Goal: Transaction & Acquisition: Obtain resource

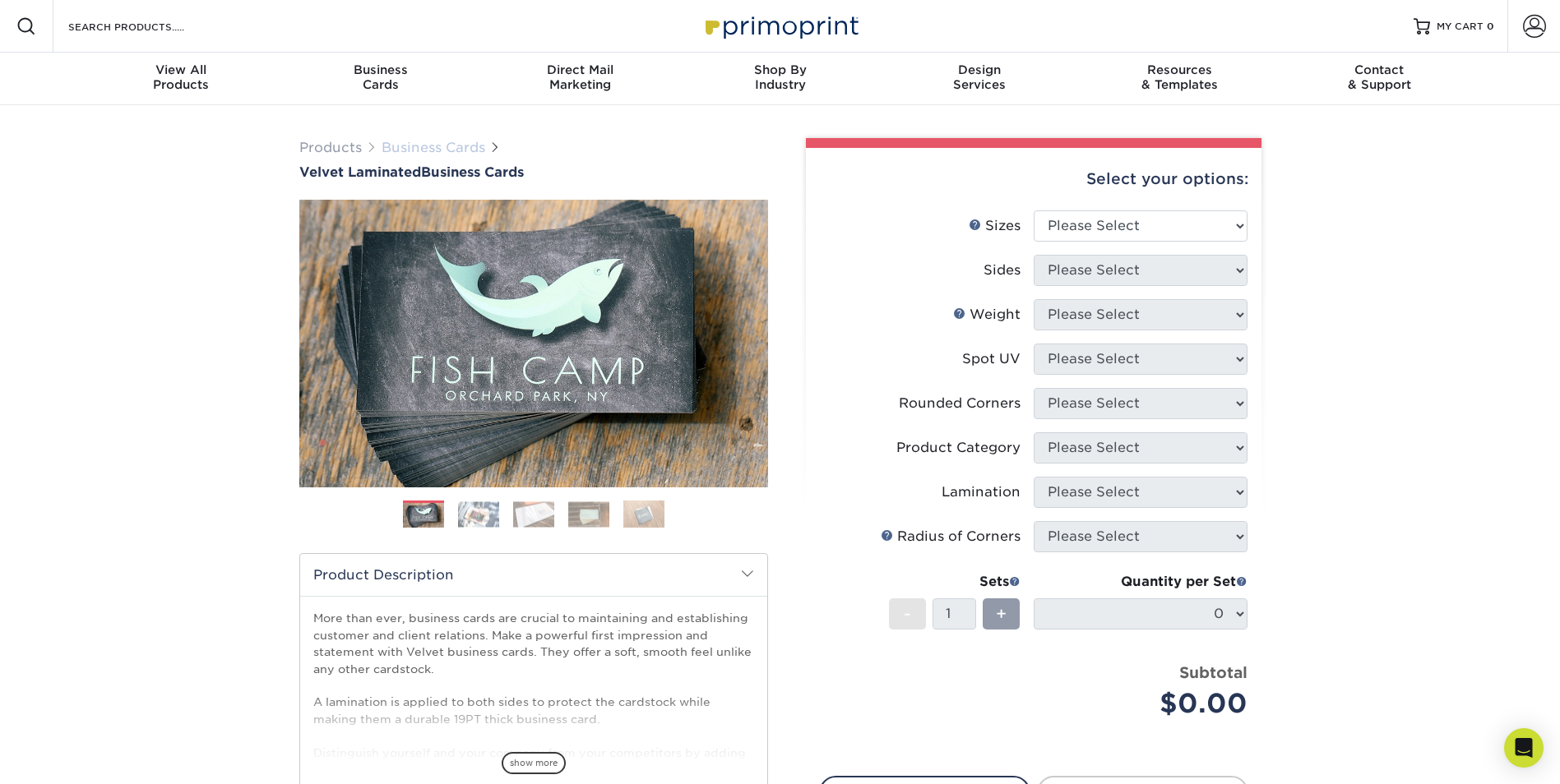
click at [401, 147] on link "Business Cards" at bounding box center [433, 147] width 104 height 15
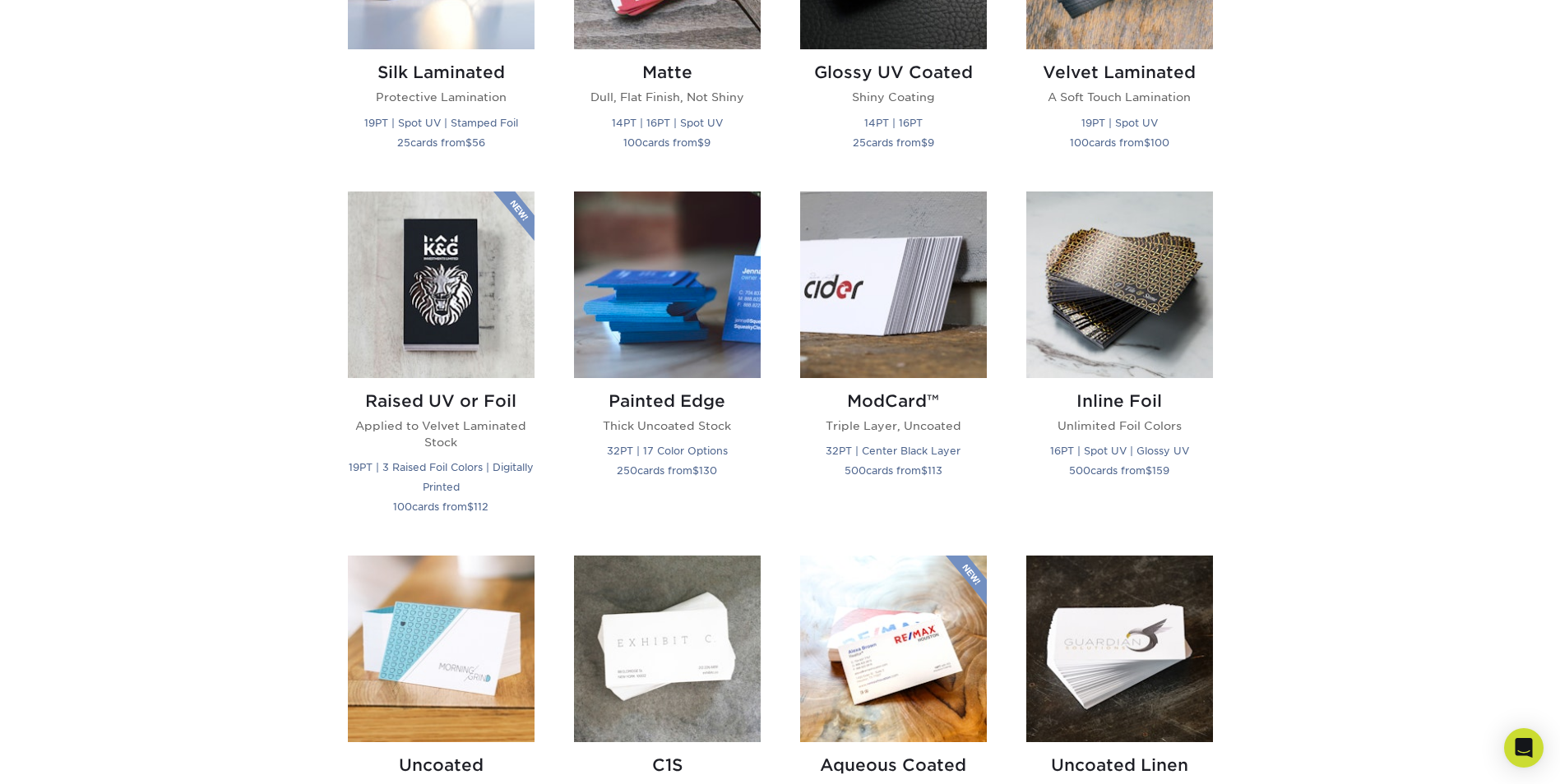
scroll to position [740, 0]
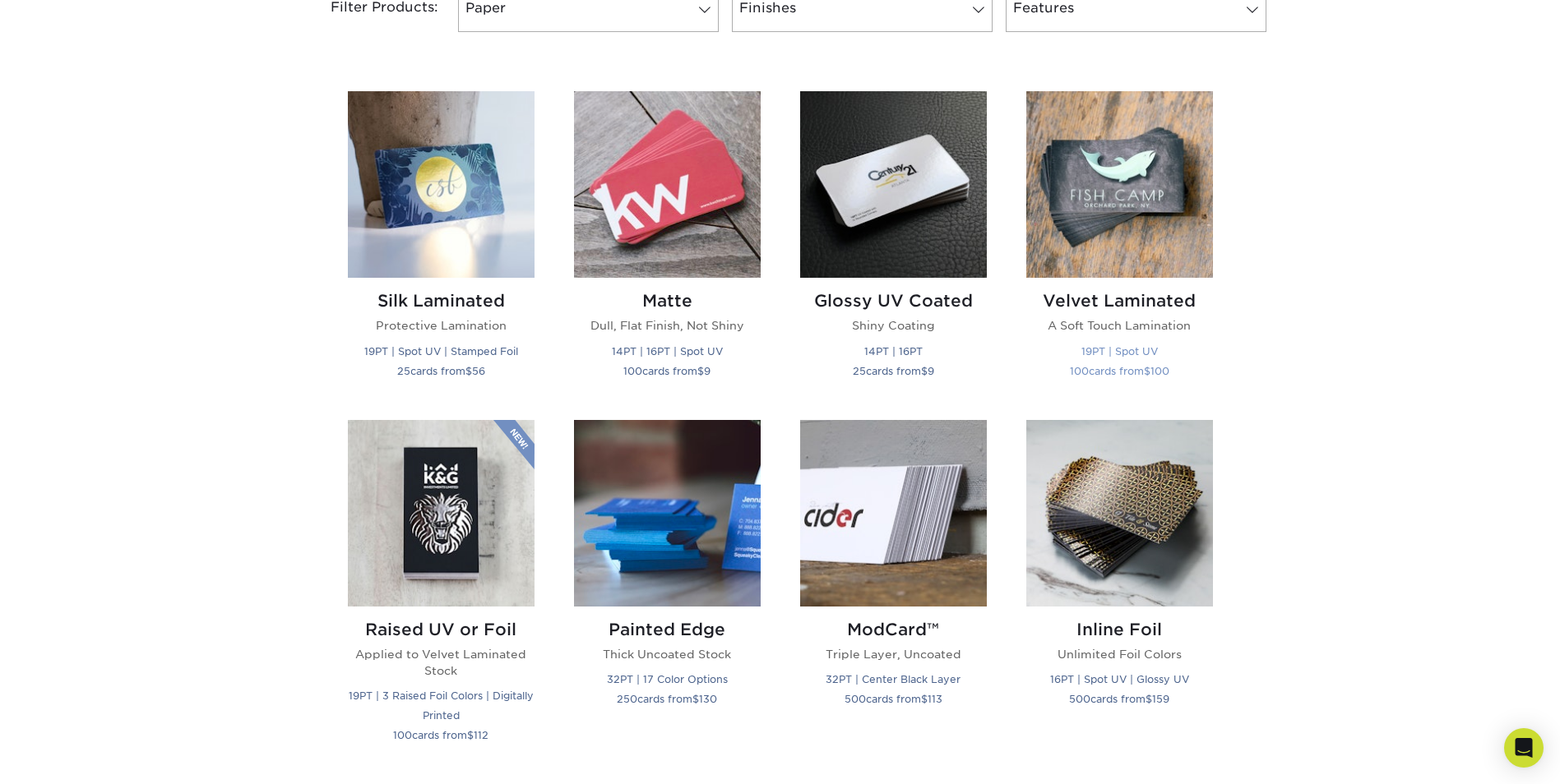
click at [1128, 264] on img at bounding box center [1119, 185] width 187 height 186
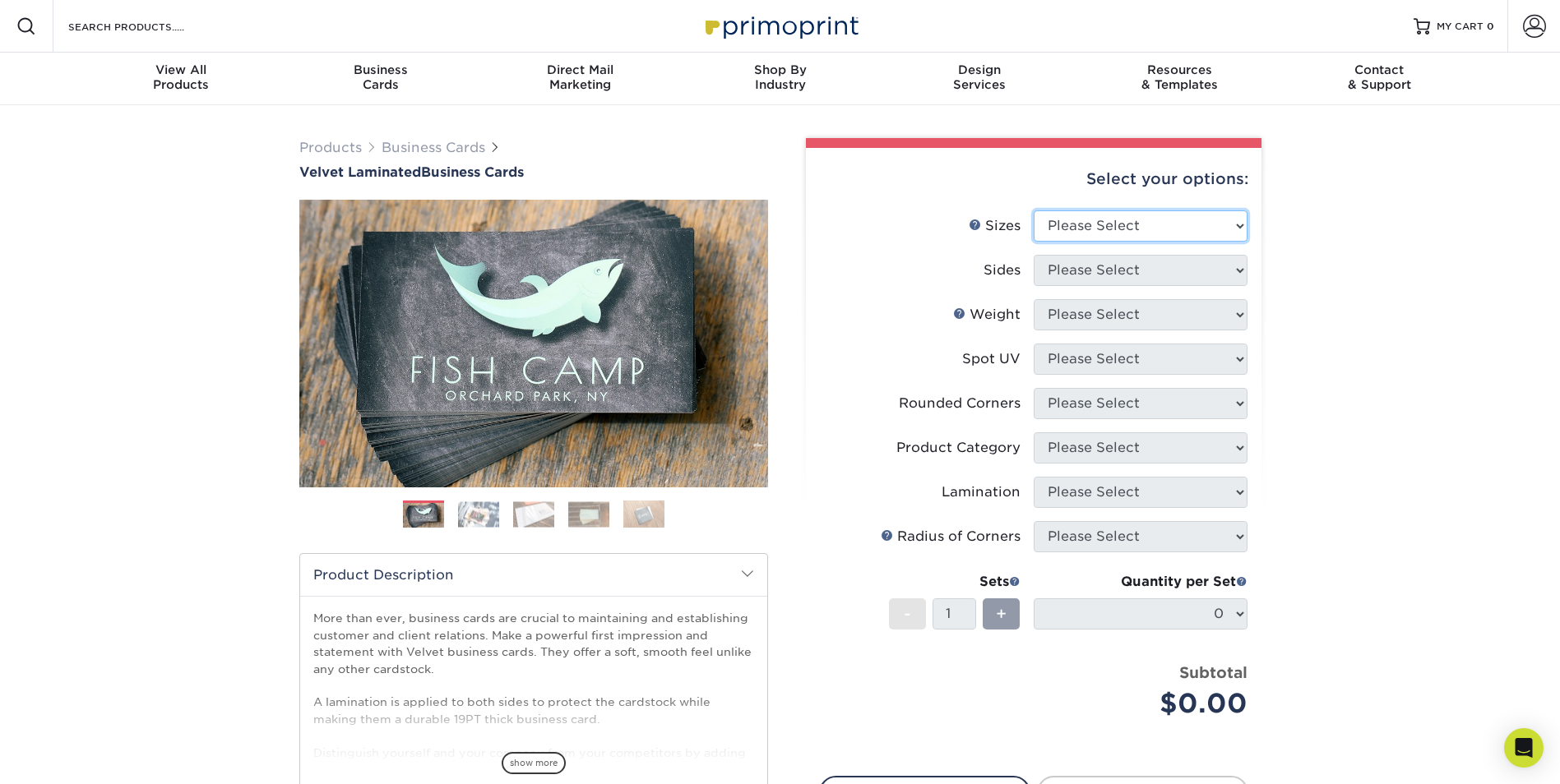
click at [1108, 227] on select "Please Select 1.5" x 3.5" - Mini 1.75" x 3.5" - Mini 2" x 2" - Square 2" x 3" -…" at bounding box center [1140, 225] width 214 height 31
select select "2.00x3.50"
click at [1034, 210] on select "Please Select 1.5" x 3.5" - Mini 1.75" x 3.5" - Mini 2" x 2" - Square 2" x 3" -…" at bounding box center [1140, 225] width 214 height 31
click at [1097, 275] on select "Please Select Print Both Sides Print Front Only" at bounding box center [1140, 270] width 214 height 31
select select "13abbda7-1d64-4f25-8bb2-c179b224825d"
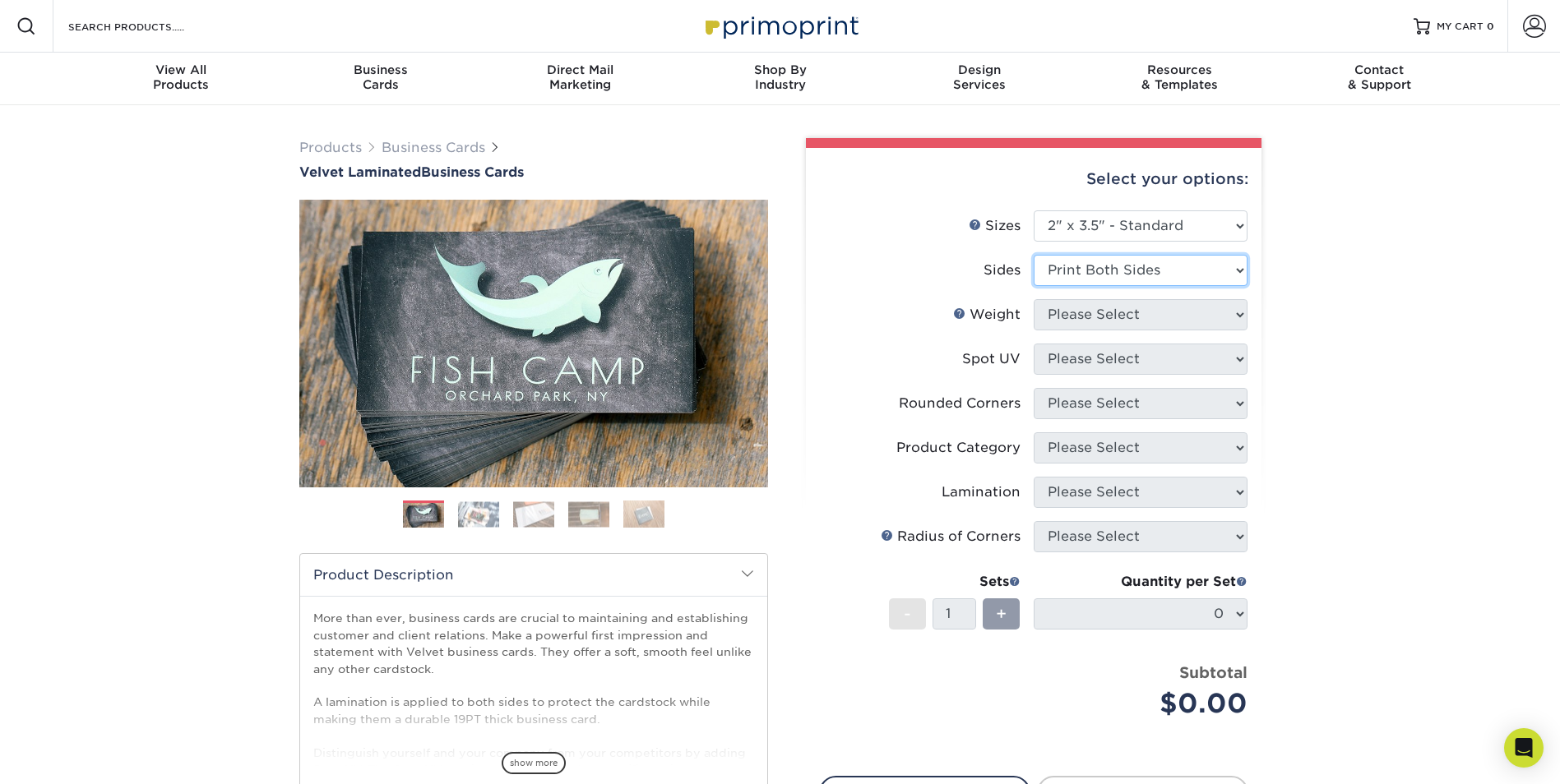
click at [1034, 255] on select "Please Select Print Both Sides Print Front Only" at bounding box center [1140, 270] width 214 height 31
click at [1104, 321] on select "Please Select 16PT" at bounding box center [1140, 315] width 214 height 31
select select "16PT"
click at [1034, 300] on select "Please Select 16PT" at bounding box center [1140, 315] width 214 height 31
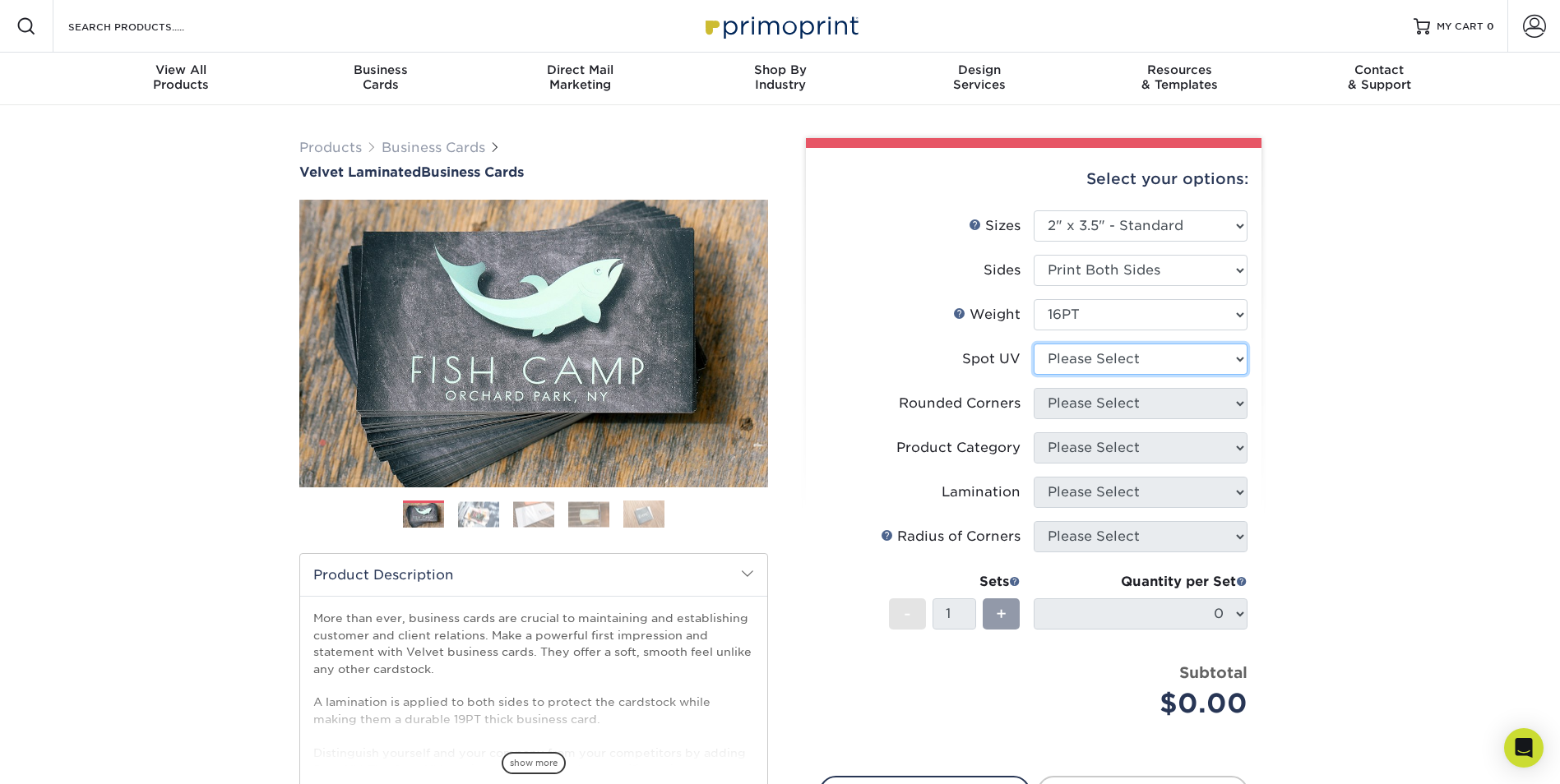
click at [1097, 355] on select "Please Select No Spot UV Front and Back (Both Sides) Front Only Back Only" at bounding box center [1140, 359] width 214 height 31
select select "2"
click at [1034, 343] on select "Please Select No Spot UV Front and Back (Both Sides) Front Only Back Only" at bounding box center [1140, 359] width 214 height 31
click at [1119, 409] on select "Please Select Yes - Round 2 Corners Yes - Round 4 Corners No" at bounding box center [1140, 403] width 214 height 31
select select "7672df9e-0e0a-464d-8e1f-920c575e4da3"
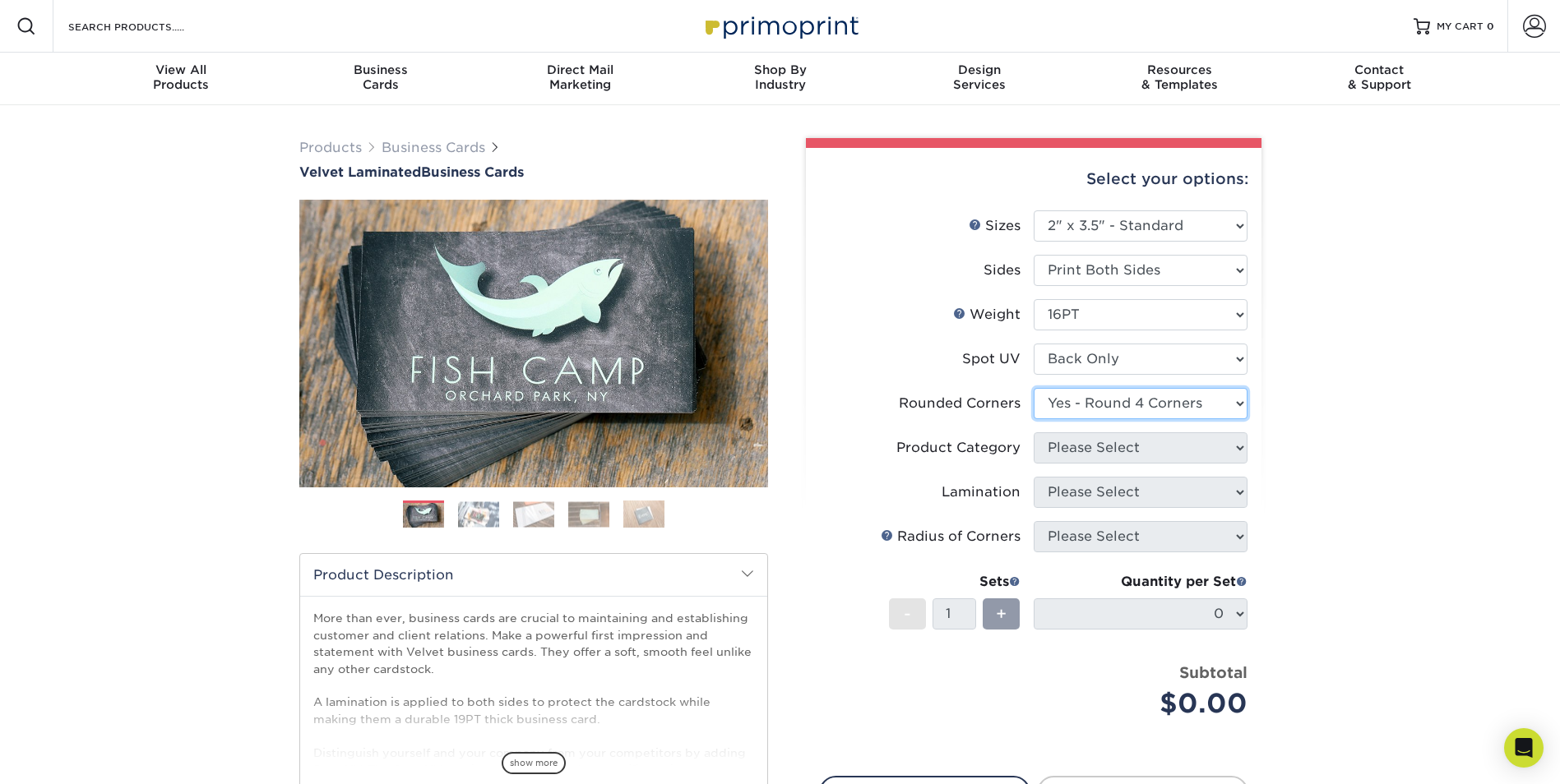
click at [1034, 388] on select "Please Select Yes - Round 2 Corners Yes - Round 4 Corners No" at bounding box center [1140, 403] width 214 height 31
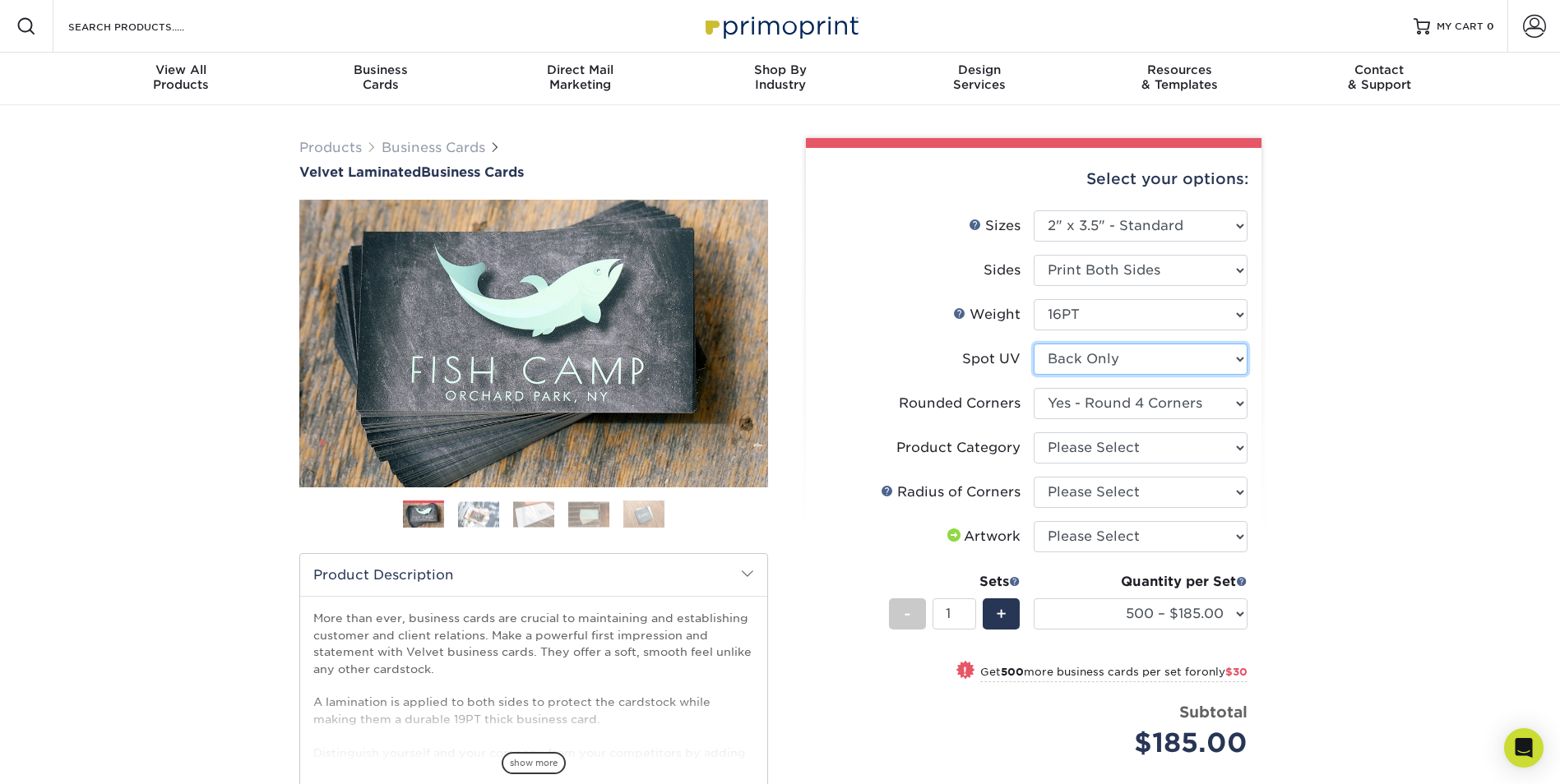
click at [1097, 360] on select "Please Select No Spot UV Front and Back (Both Sides) Front Only Back Only" at bounding box center [1140, 359] width 214 height 31
select select "3"
click at [1034, 343] on select "Please Select No Spot UV Front and Back (Both Sides) Front Only Back Only" at bounding box center [1140, 359] width 214 height 31
select select "-1"
select select
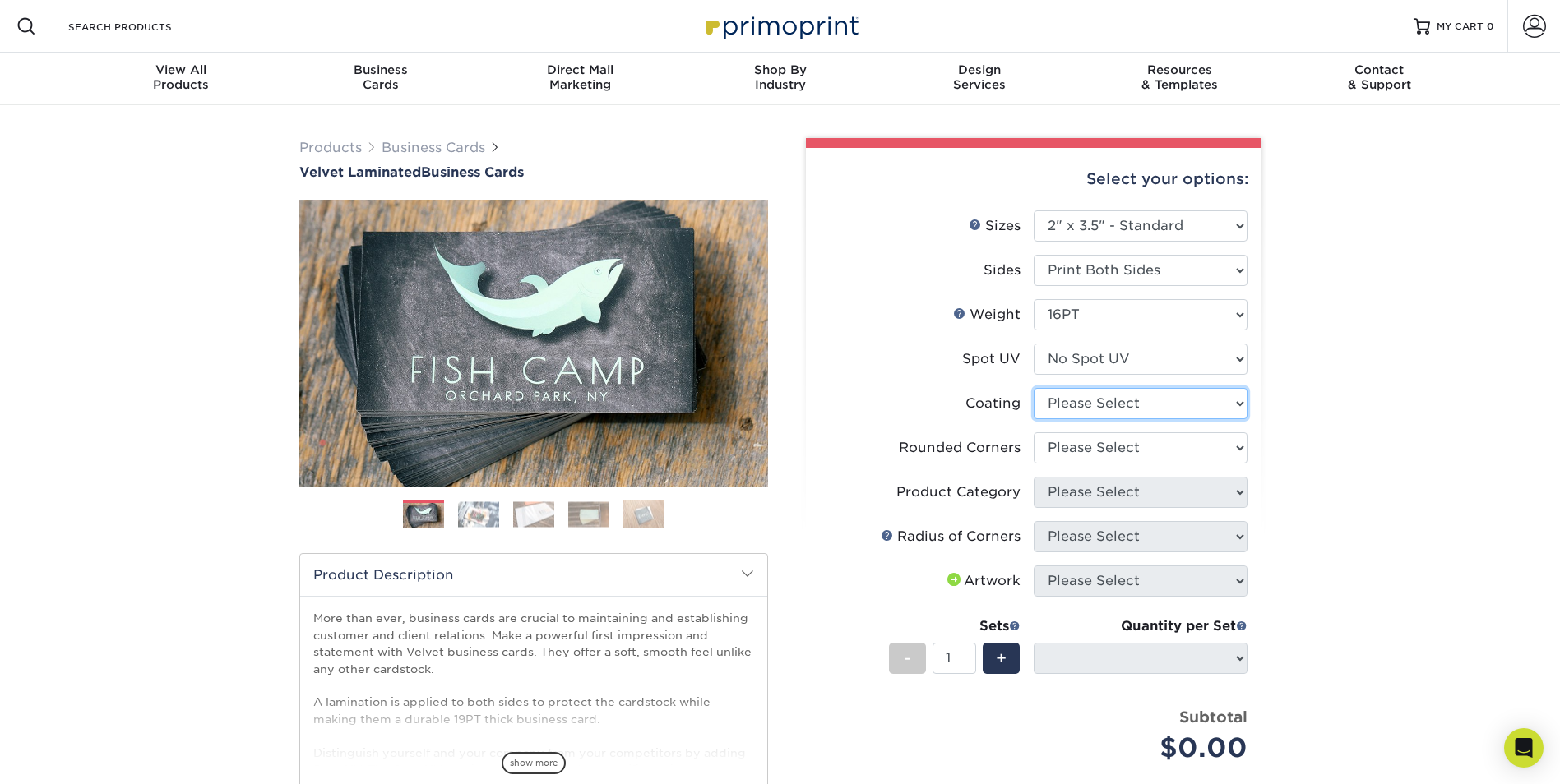
click at [1096, 405] on select at bounding box center [1140, 403] width 214 height 31
select select "3e7618de-abca-4bda-9f97-8b9129e913d8"
click at [1034, 388] on select at bounding box center [1140, 403] width 214 height 31
select select
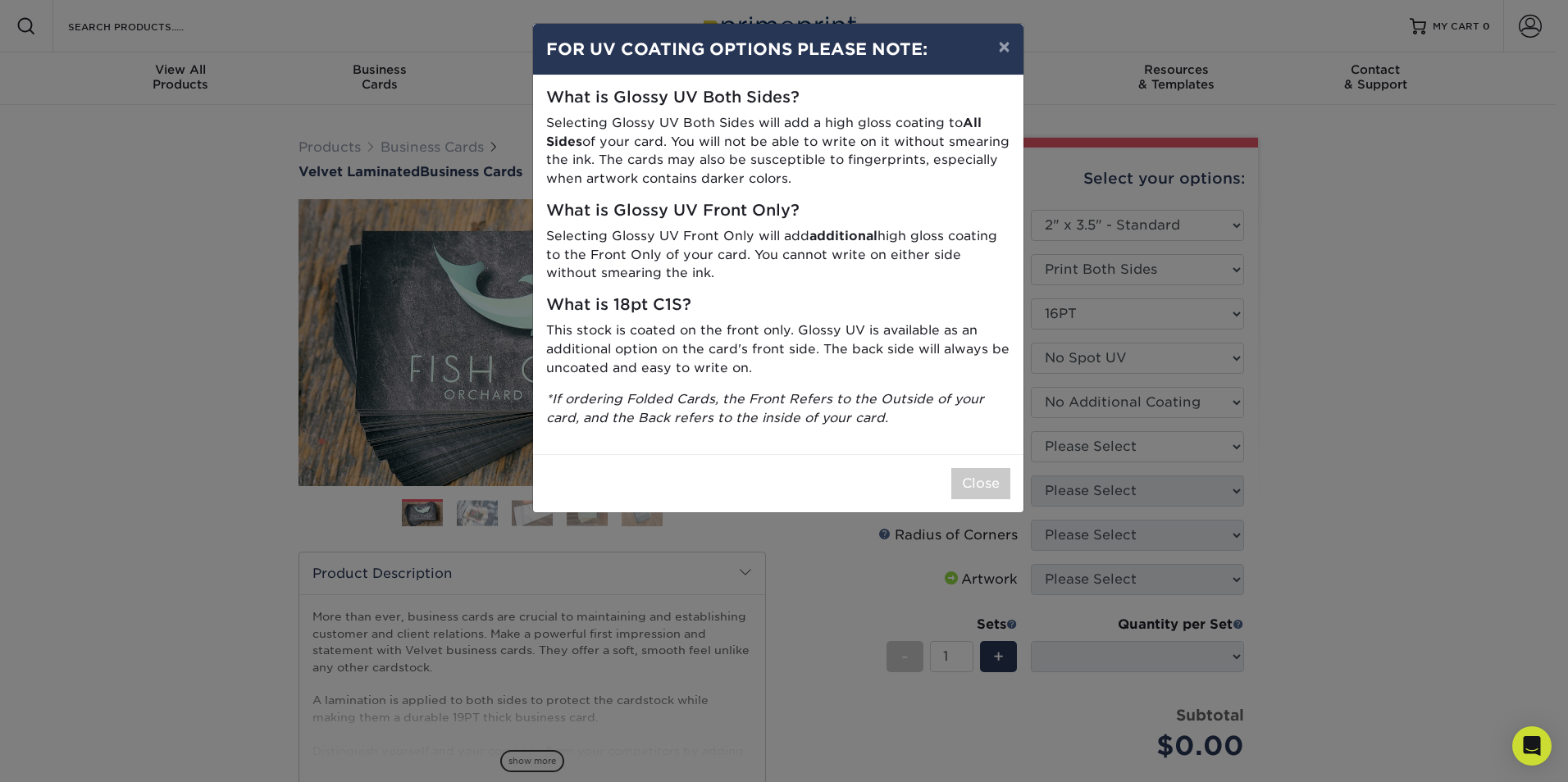
click at [1099, 445] on div "× FOR UV COATING OPTIONS PLEASE NOTE: What is Glossy UV Both Sides? Selecting G…" at bounding box center [784, 391] width 1568 height 782
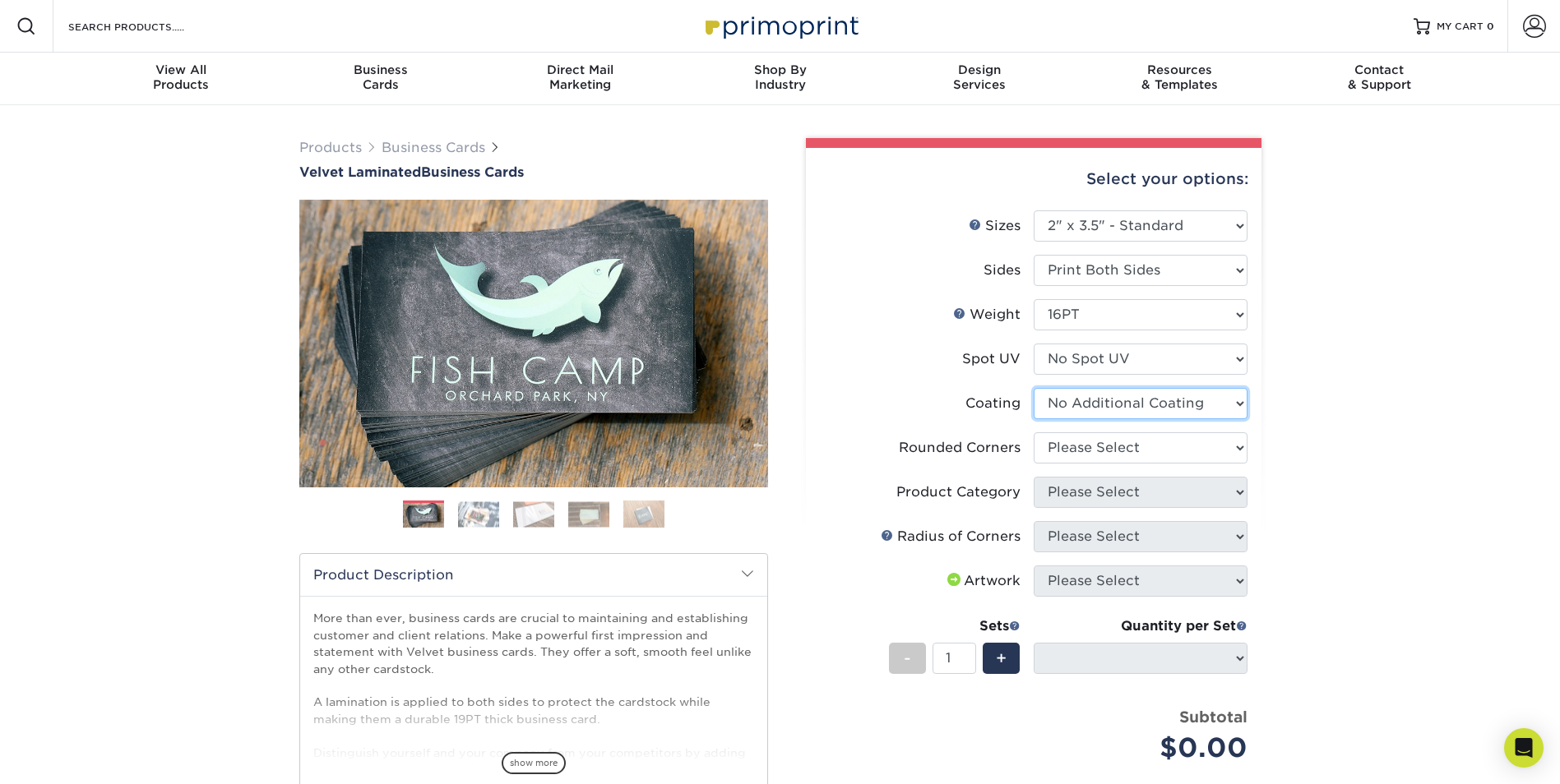
click at [1094, 403] on select at bounding box center [1140, 403] width 214 height 31
click at [1034, 388] on select at bounding box center [1140, 403] width 214 height 31
click at [1089, 408] on select at bounding box center [1140, 403] width 214 height 31
select select "-1"
click at [1034, 388] on select at bounding box center [1140, 403] width 214 height 31
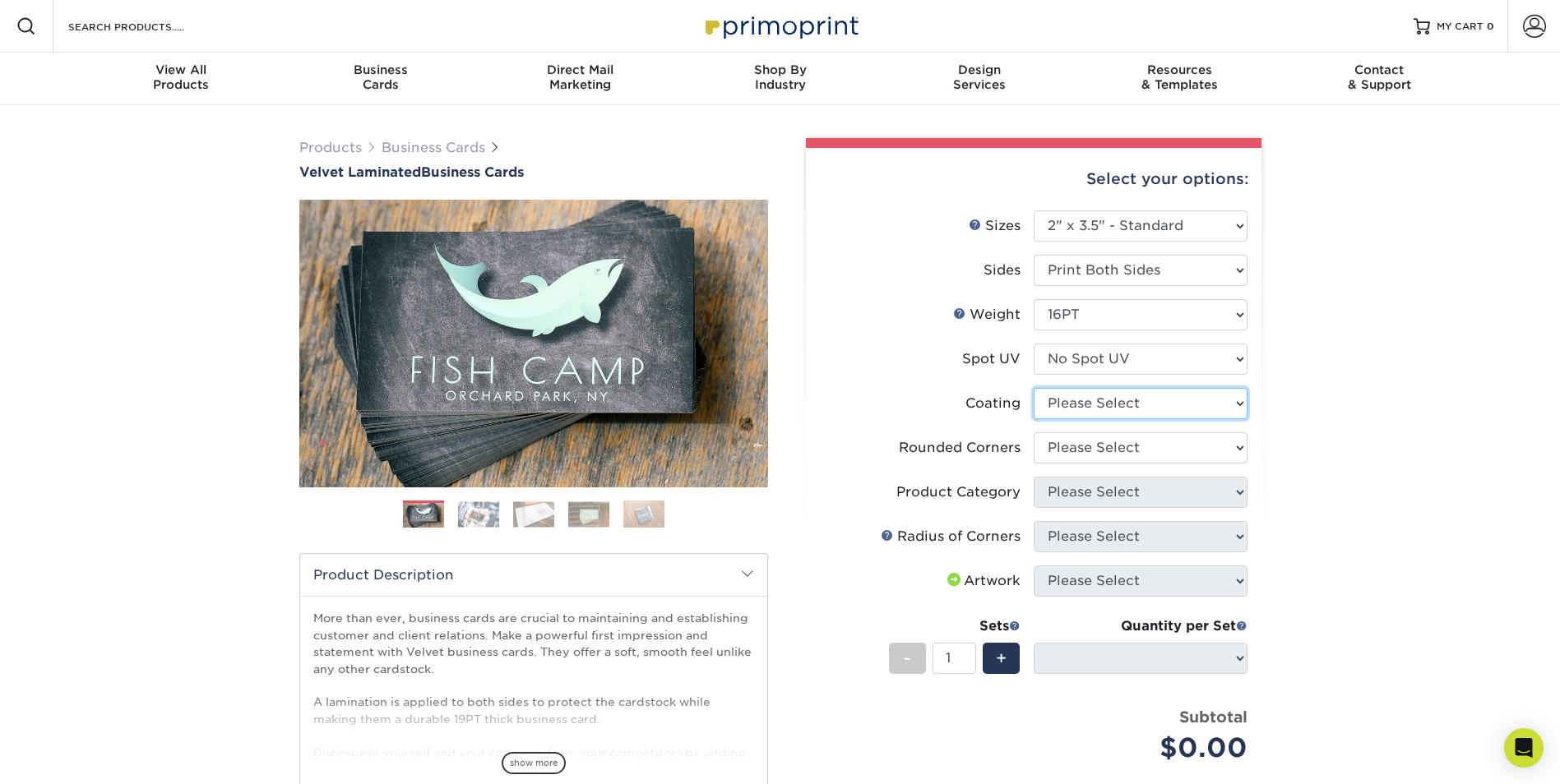
select select
click at [1088, 406] on select at bounding box center [1140, 403] width 214 height 31
select select "3e7618de-abca-4bda-9f97-8b9129e913d8"
click at [1034, 388] on select at bounding box center [1140, 403] width 214 height 31
select select
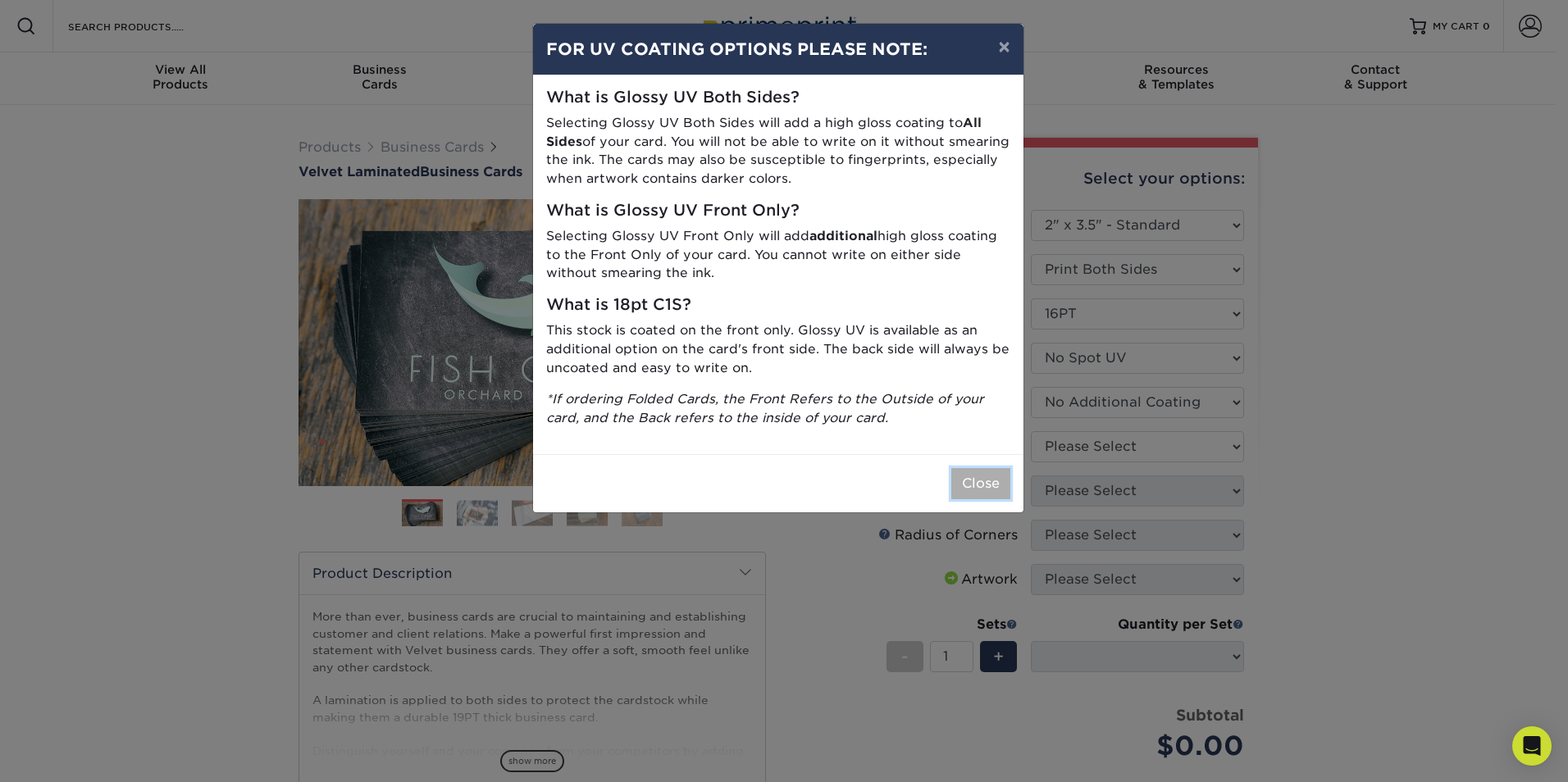
click at [972, 492] on button "Close" at bounding box center [980, 483] width 59 height 31
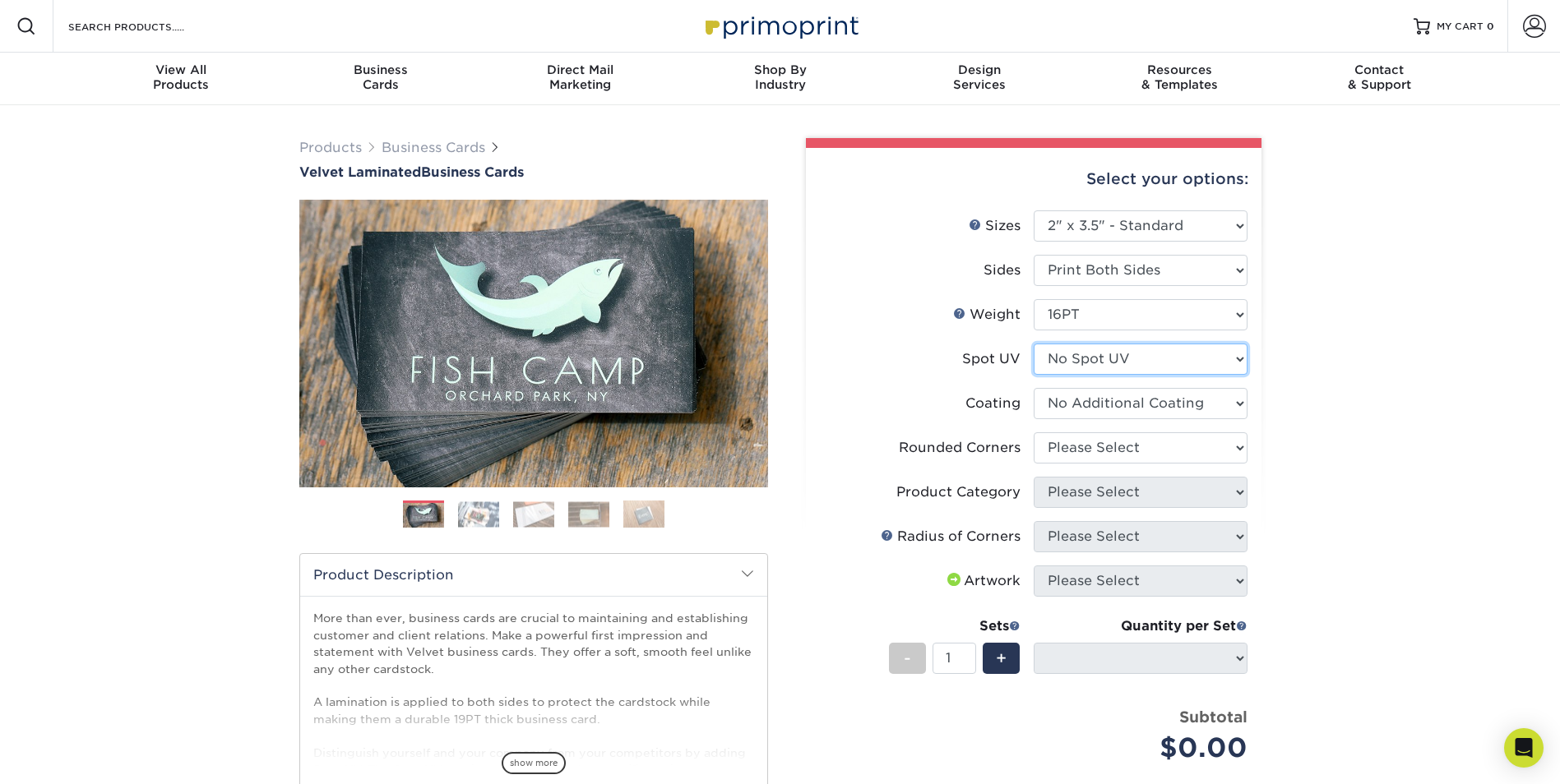
click at [1076, 362] on select "Please Select No Spot UV Front and Back (Both Sides) Front Only Back Only" at bounding box center [1140, 359] width 214 height 31
click at [1076, 361] on select "Please Select No Spot UV Front and Back (Both Sides) Front Only Back Only" at bounding box center [1140, 359] width 214 height 31
click at [1080, 402] on select at bounding box center [1140, 403] width 214 height 31
click at [1080, 454] on select "Please Select Yes - Round 2 Corners Yes - Round 4 Corners No" at bounding box center [1140, 447] width 214 height 31
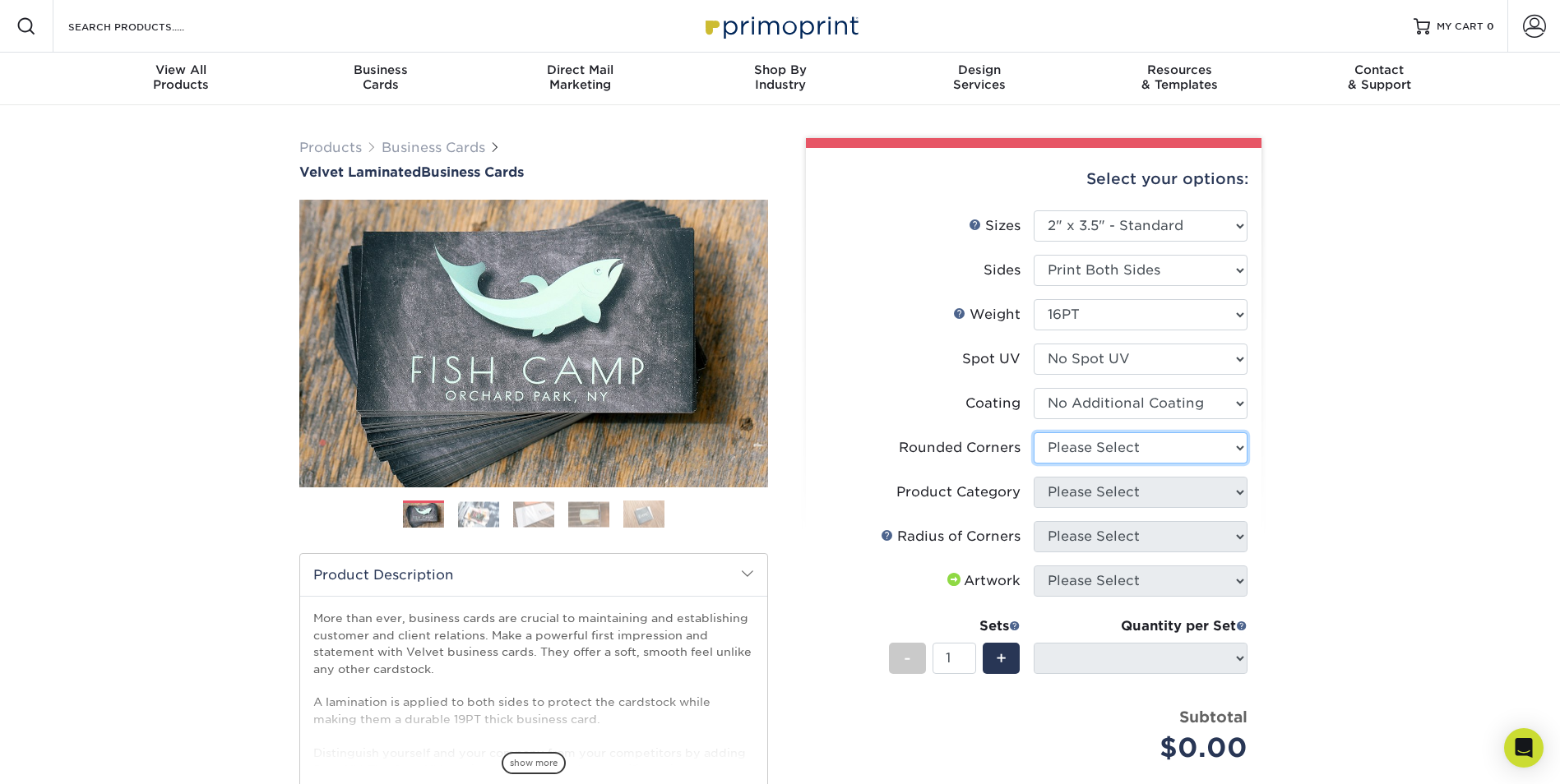
select select "7672df9e-0e0a-464d-8e1f-920c575e4da3"
click at [1034, 432] on select "Please Select Yes - Round 2 Corners Yes - Round 4 Corners No" at bounding box center [1140, 447] width 214 height 31
select select "-1"
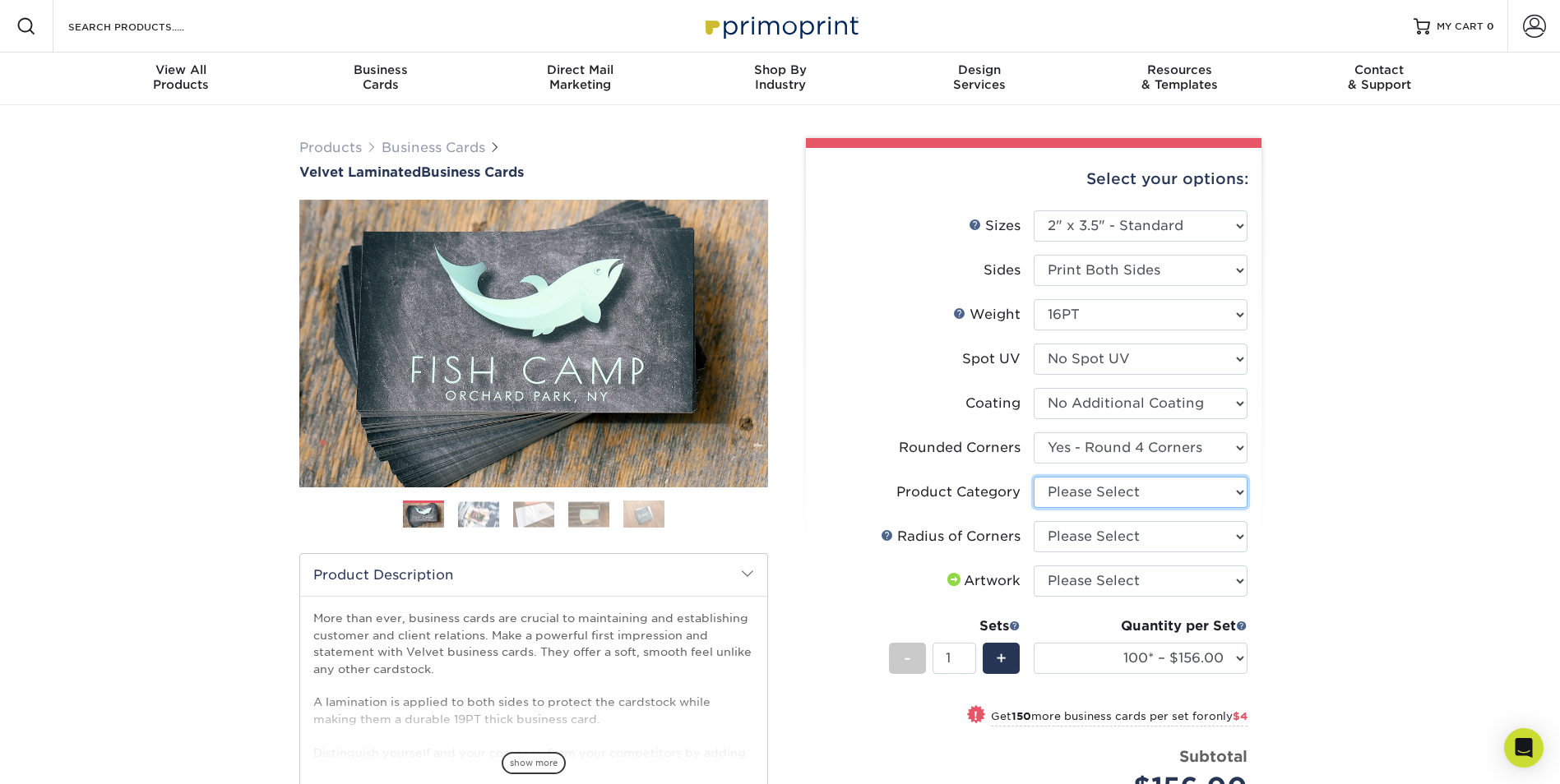
click at [1089, 498] on select "Please Select Business Cards" at bounding box center [1140, 492] width 214 height 31
select select "3b5148f1-0588-4f88-a218-97bcfdce65c1"
click at [1034, 477] on select "Please Select Business Cards" at bounding box center [1140, 492] width 214 height 31
click at [1086, 539] on select "Please Select Rounded 1/8" Rounded 1/4"" at bounding box center [1140, 537] width 214 height 31
select select "589680c7-ee9a-431b-9d12-d7aeb1386a97"
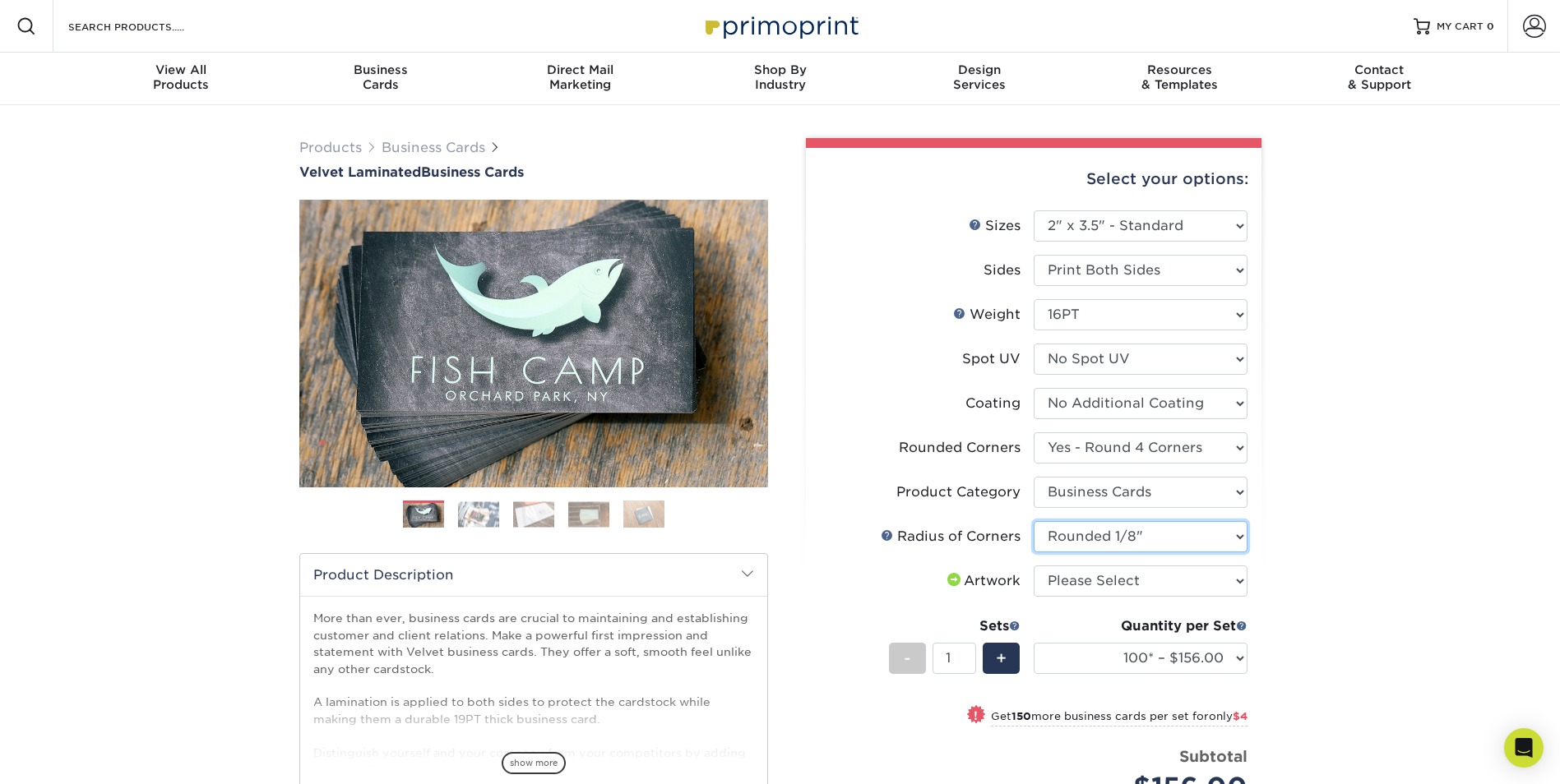
click at [1034, 521] on select "Please Select Rounded 1/8" Rounded 1/4"" at bounding box center [1140, 537] width 214 height 31
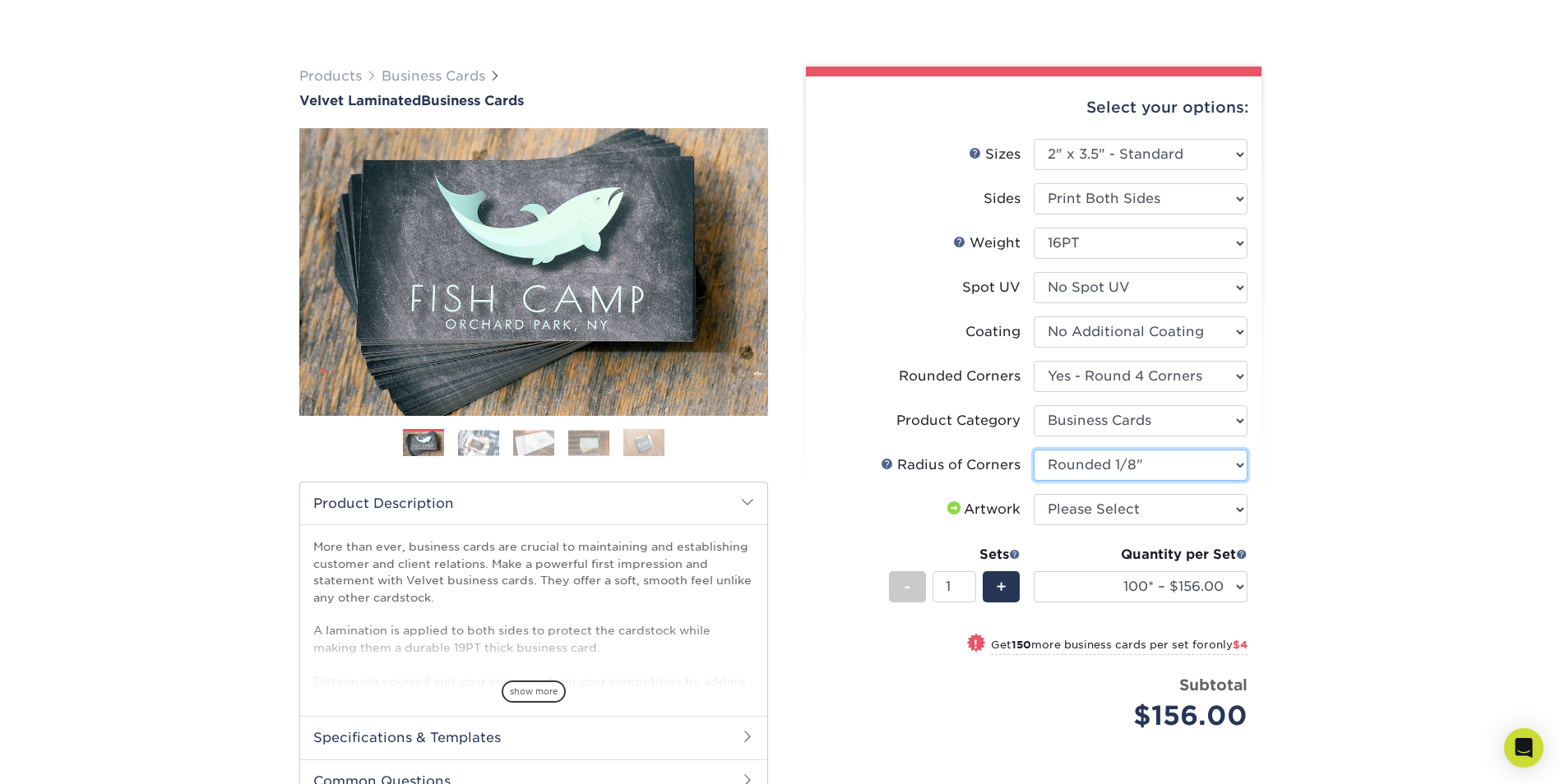
scroll to position [246, 0]
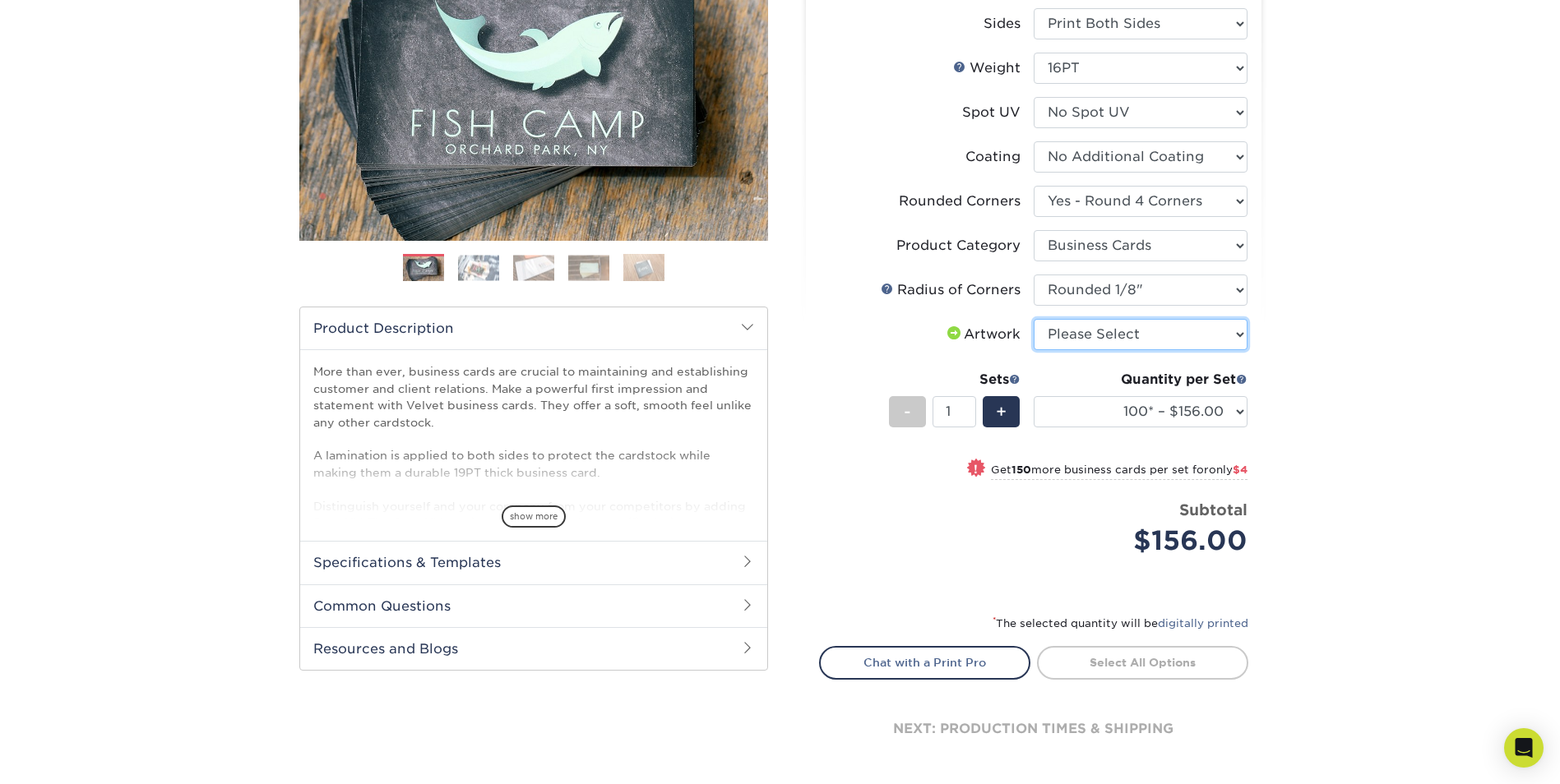
click at [1061, 336] on select "Please Select I will upload files I need a design - $100" at bounding box center [1140, 334] width 214 height 31
select select "upload"
click at [1034, 319] on select "Please Select I will upload files I need a design - $100" at bounding box center [1140, 334] width 214 height 31
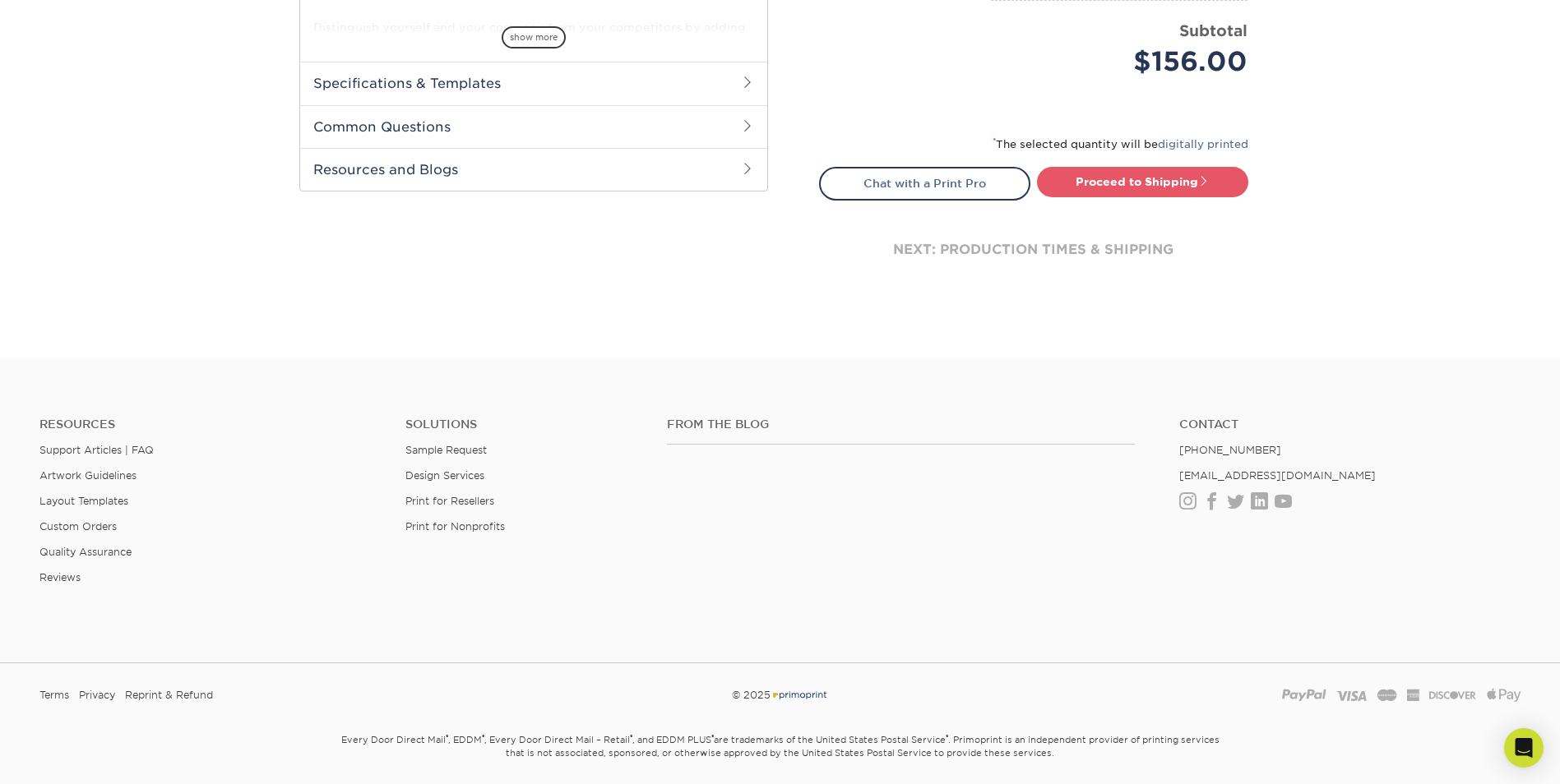
scroll to position [740, 0]
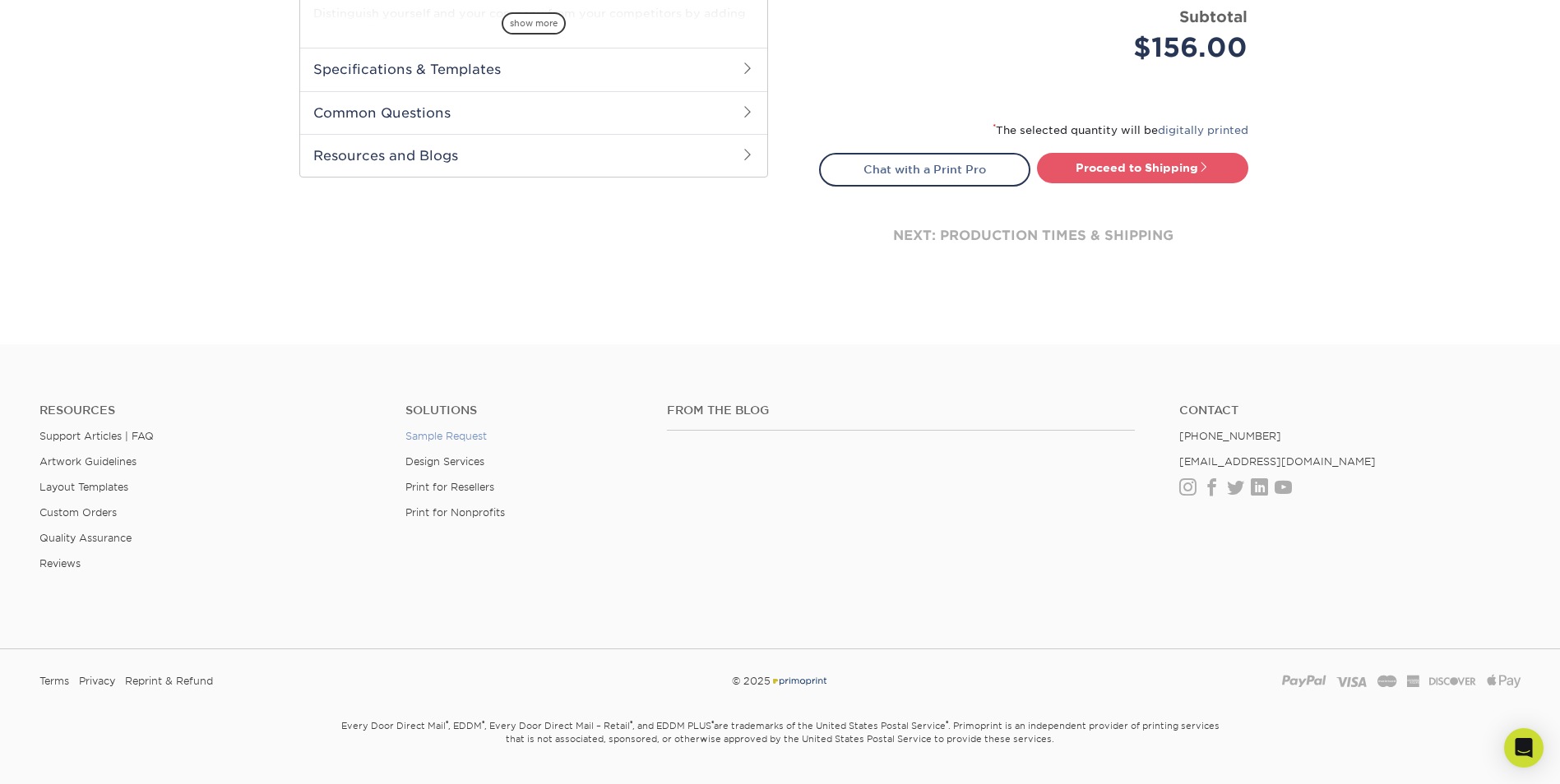
click at [450, 435] on link "Sample Request" at bounding box center [446, 436] width 82 height 12
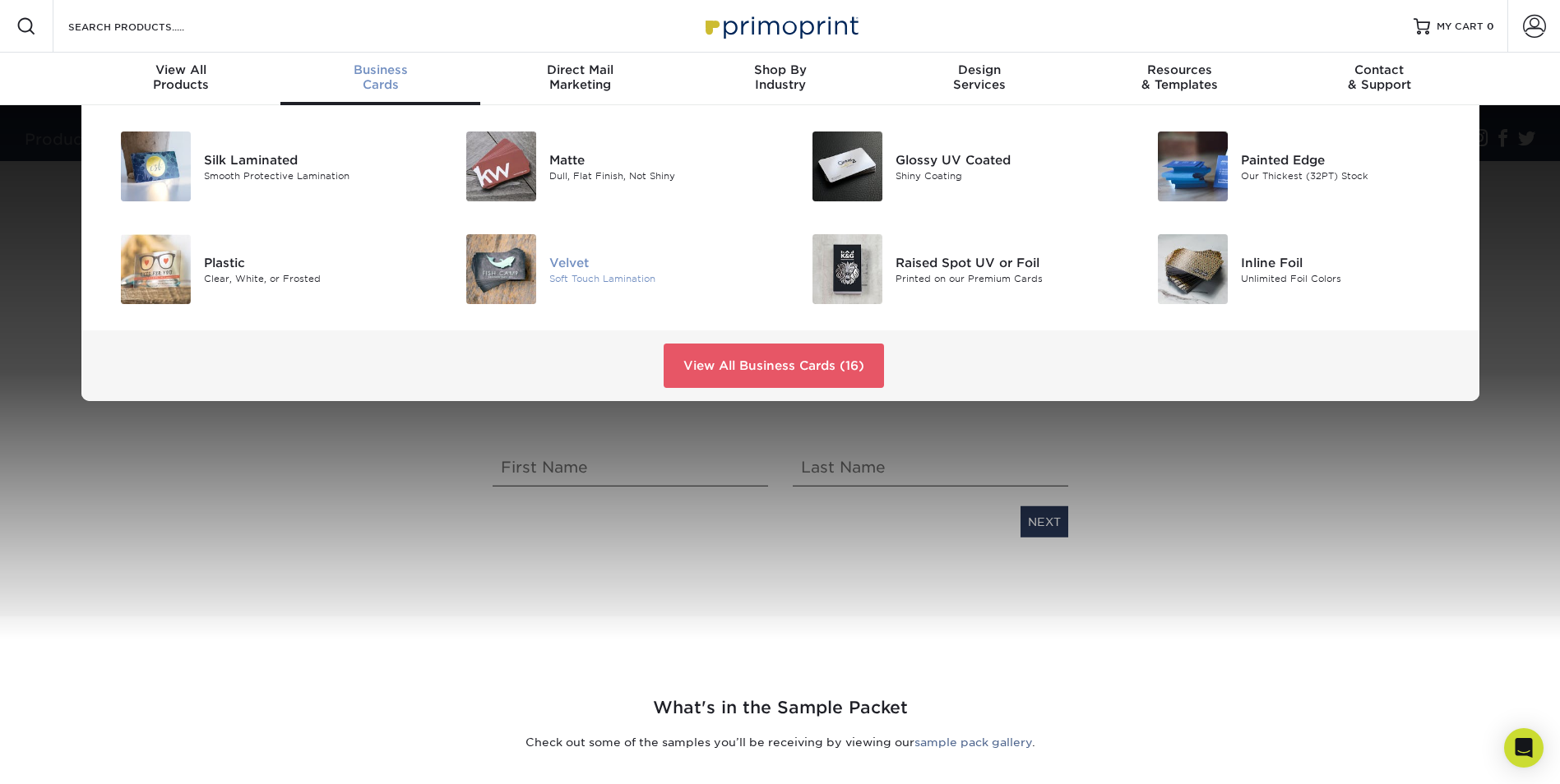
click at [559, 251] on div "Velvet Soft Touch Lamination" at bounding box center [664, 268] width 230 height 69
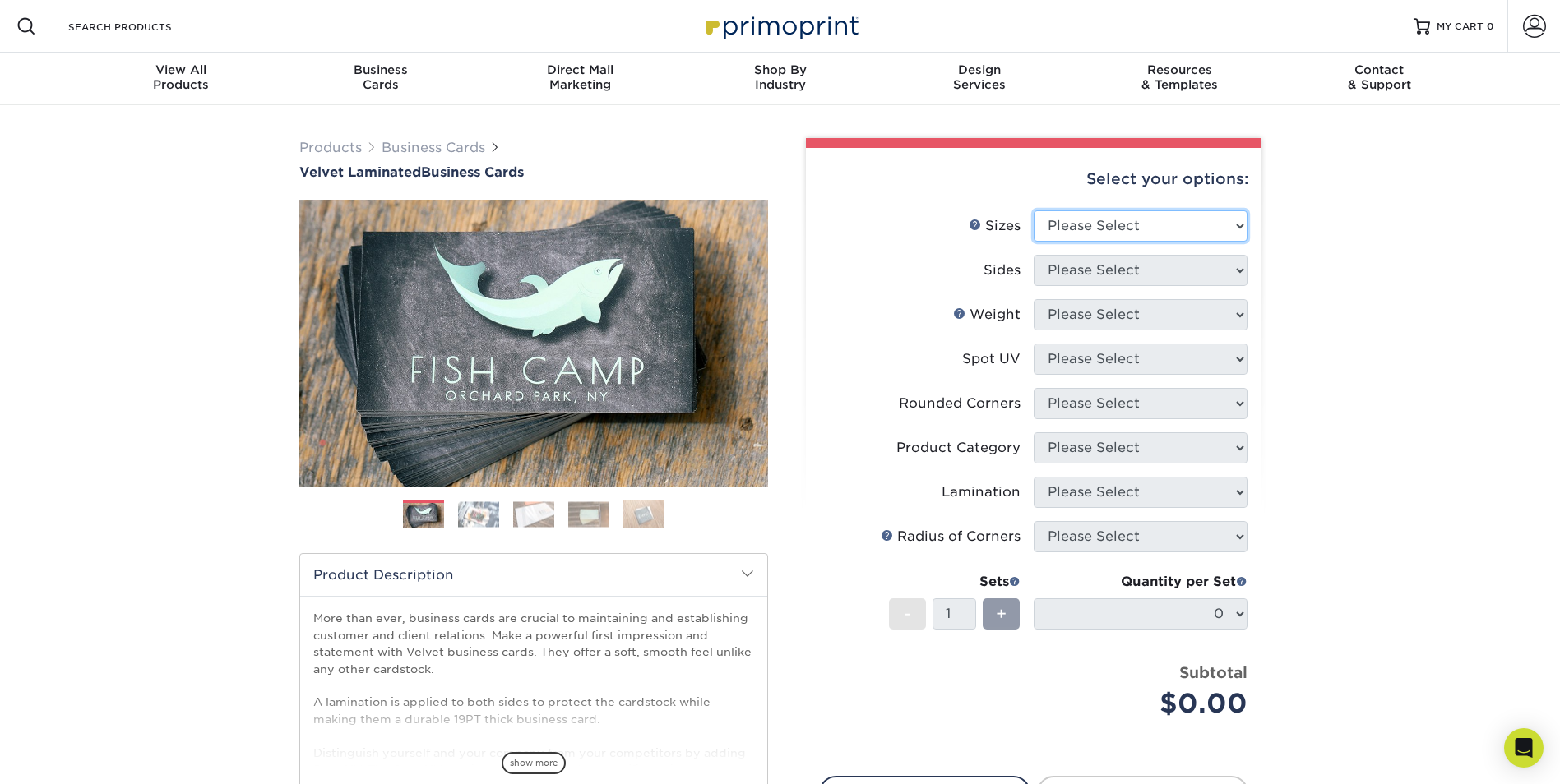
click at [1075, 233] on select "Please Select 1.5" x 3.5" - Mini 1.75" x 3.5" - Mini 2" x 2" - Square 2" x 3" -…" at bounding box center [1140, 225] width 214 height 31
select select "2.00x3.50"
click at [1034, 210] on select "Please Select 1.5" x 3.5" - Mini 1.75" x 3.5" - Mini 2" x 2" - Square 2" x 3" -…" at bounding box center [1140, 225] width 214 height 31
click at [1086, 263] on select "Please Select Print Both Sides Print Front Only" at bounding box center [1140, 270] width 214 height 31
select select "13abbda7-1d64-4f25-8bb2-c179b224825d"
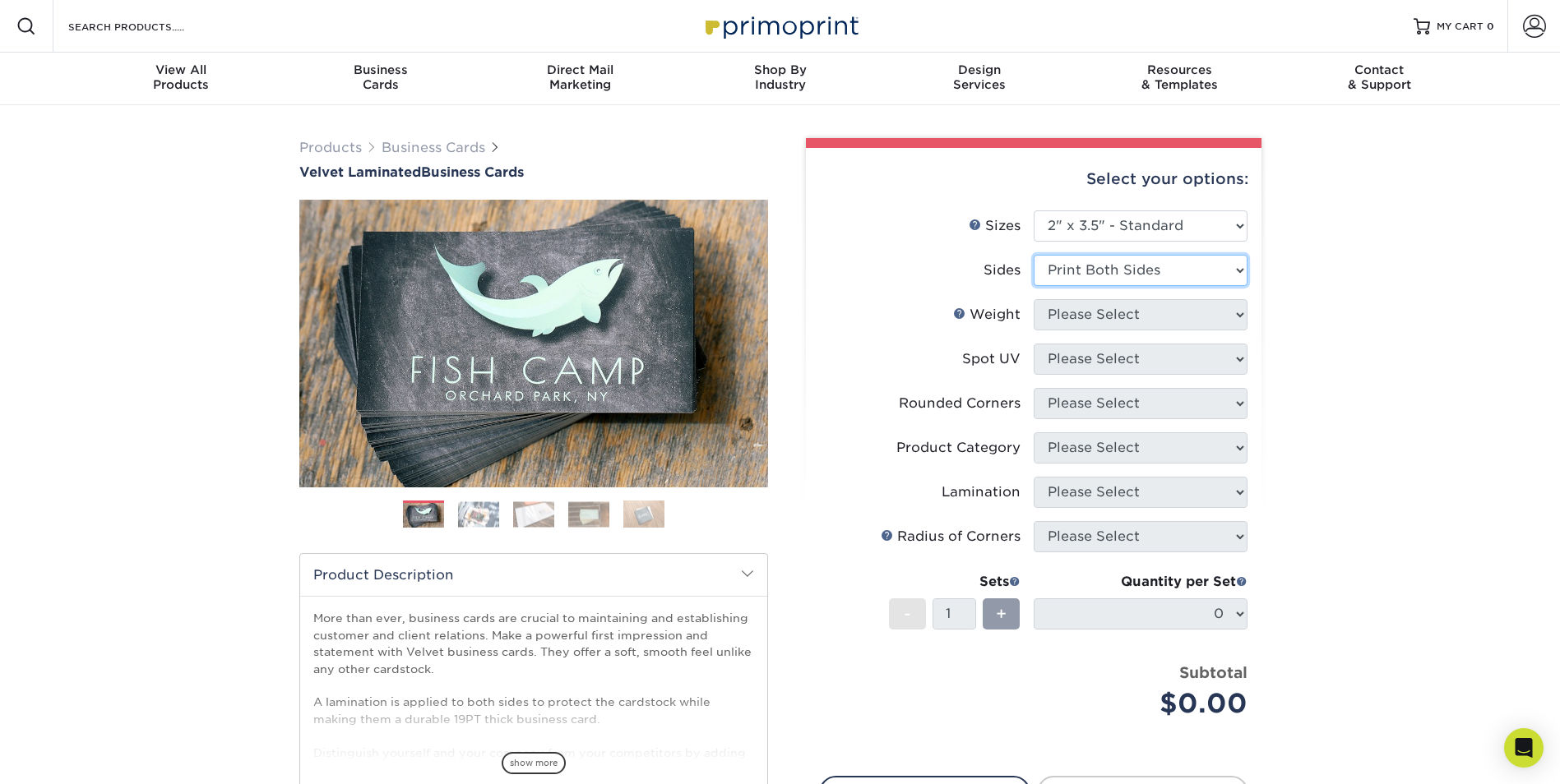
click at [1034, 255] on select "Please Select Print Both Sides Print Front Only" at bounding box center [1140, 270] width 214 height 31
click at [1101, 310] on select "Please Select 16PT" at bounding box center [1140, 315] width 214 height 31
select select "16PT"
click at [1034, 300] on select "Please Select 16PT" at bounding box center [1140, 315] width 214 height 31
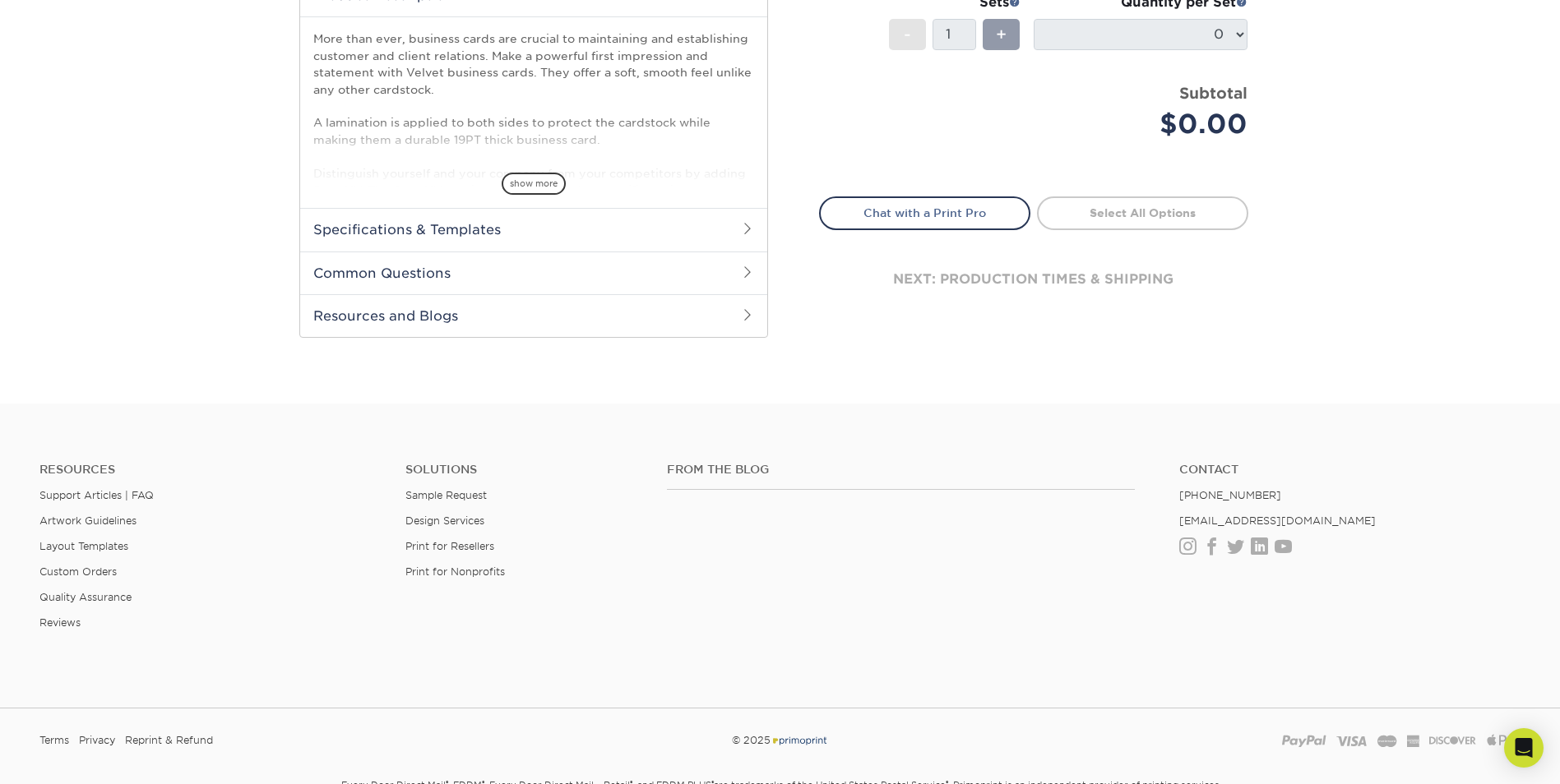
scroll to position [680, 0]
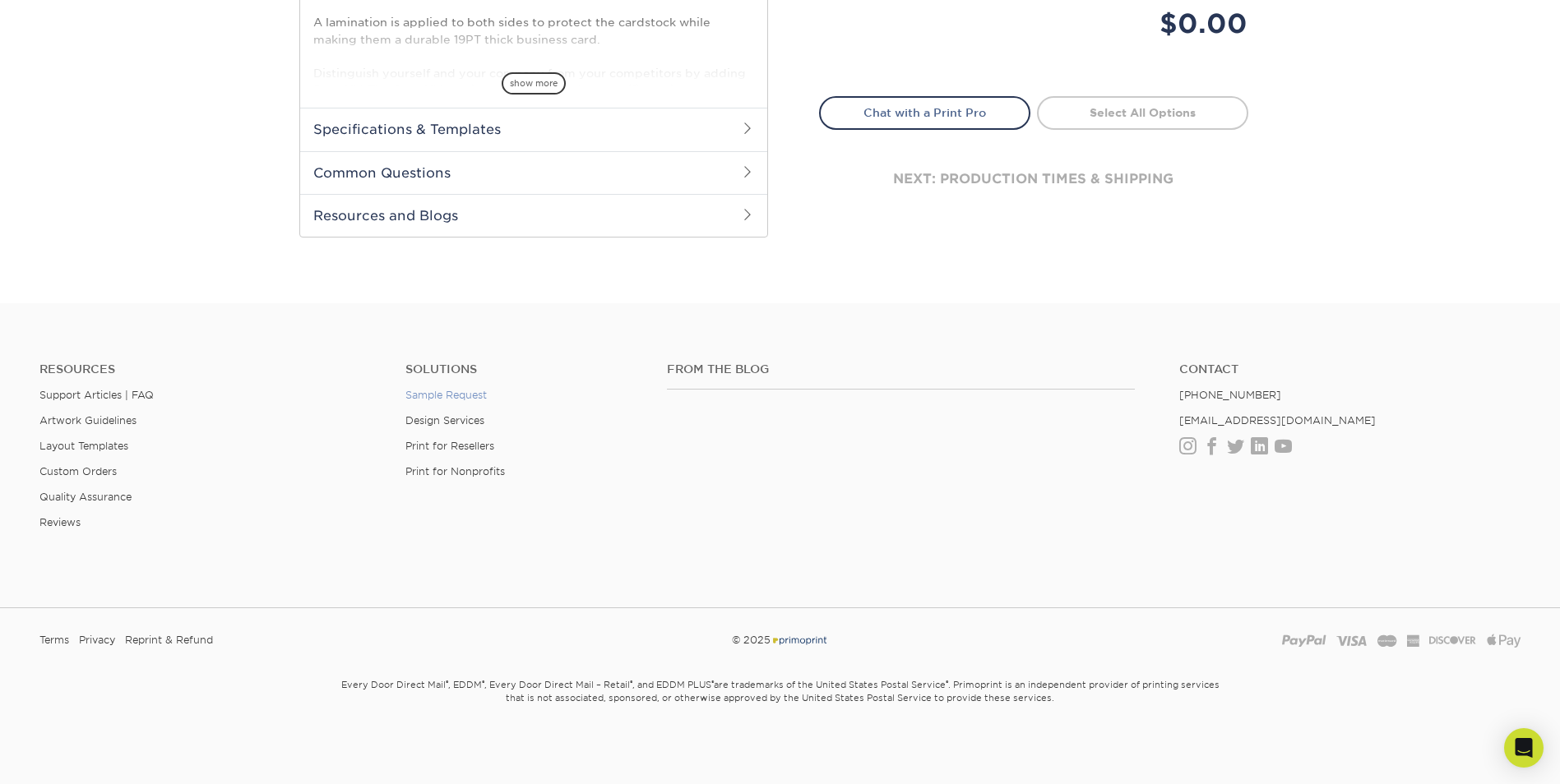
click at [426, 395] on link "Sample Request" at bounding box center [446, 395] width 82 height 12
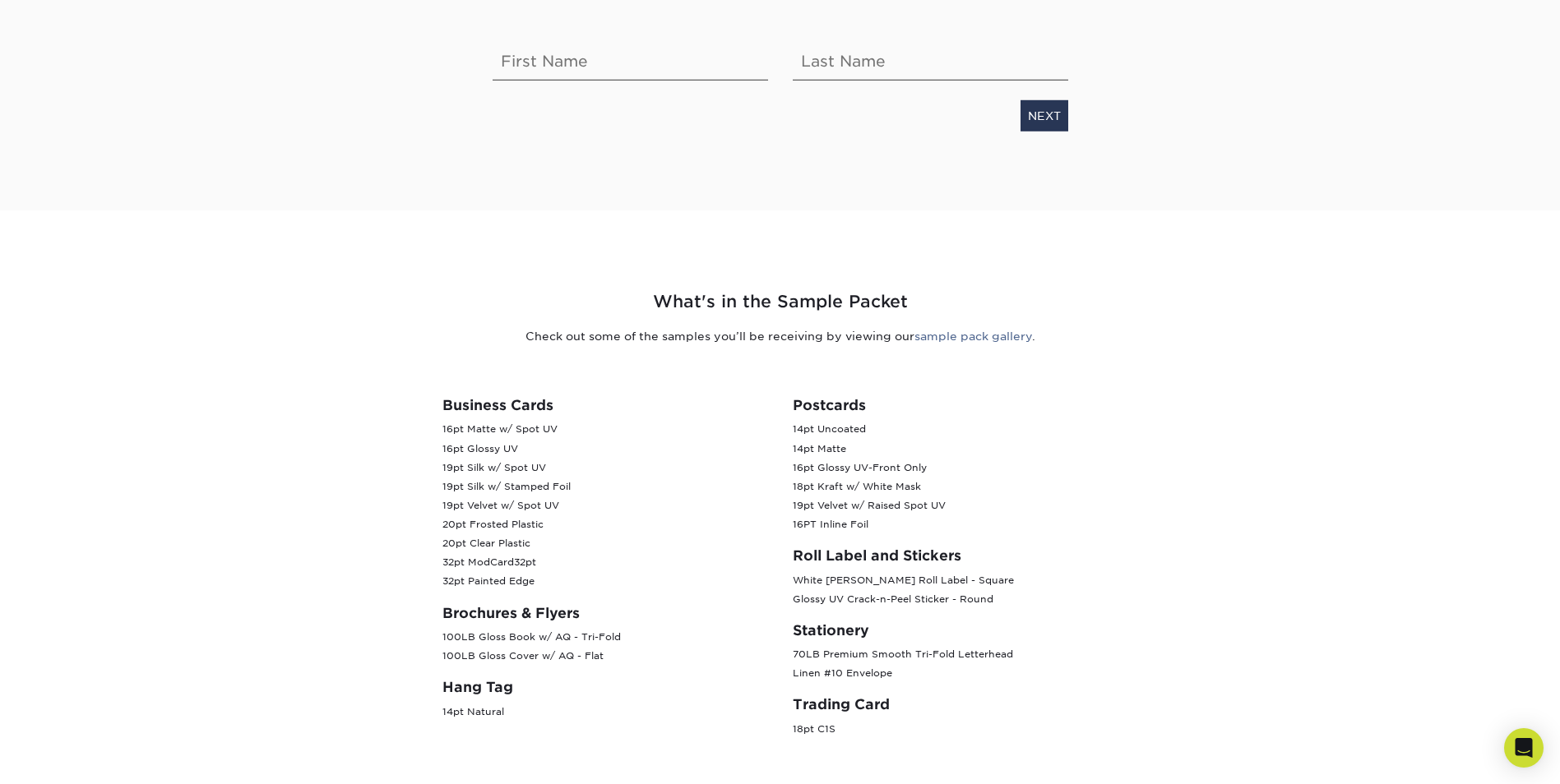
scroll to position [493, 0]
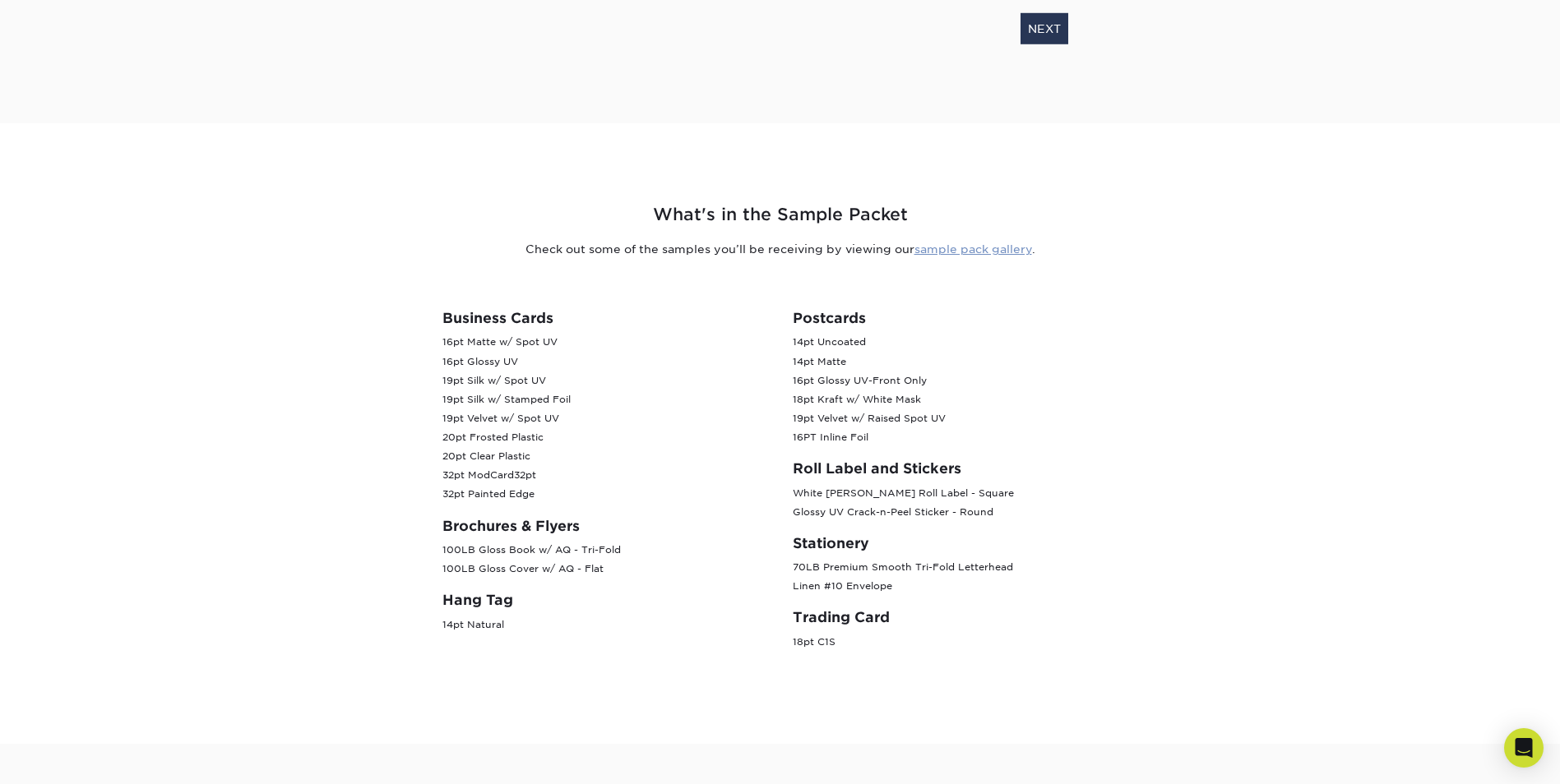
click at [955, 245] on link "sample pack gallery" at bounding box center [974, 249] width 118 height 13
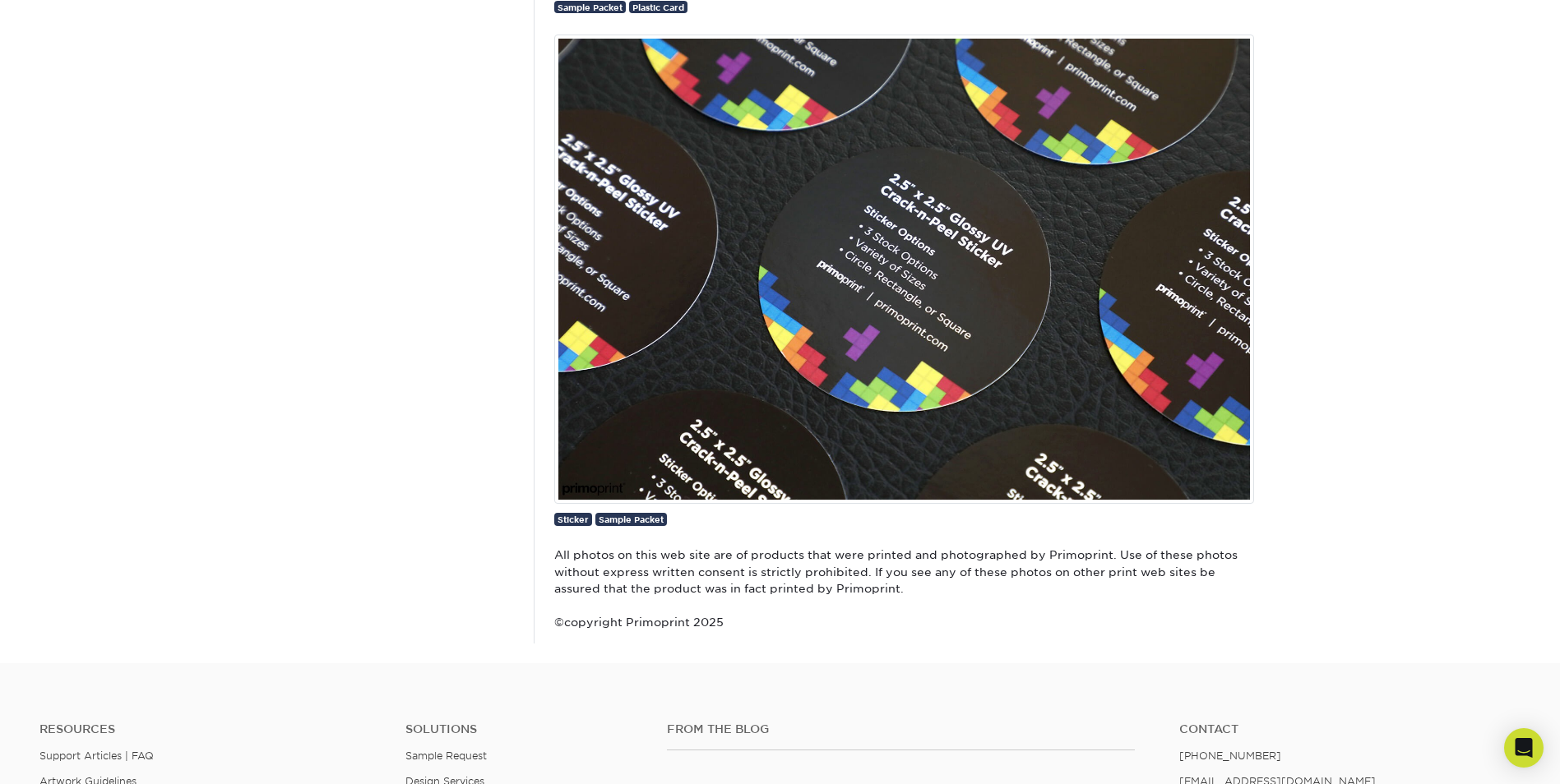
scroll to position [3699, 0]
